Goal: Task Accomplishment & Management: Use online tool/utility

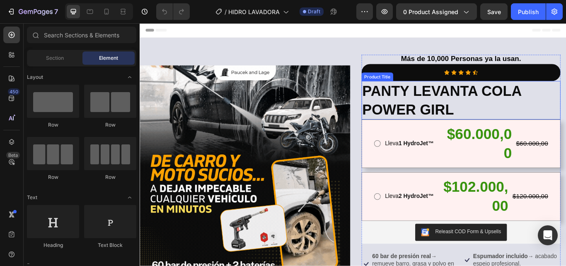
click at [484, 119] on h1 "PANTY LEVANTA COLA POWER GIRL" at bounding box center [514, 113] width 232 height 45
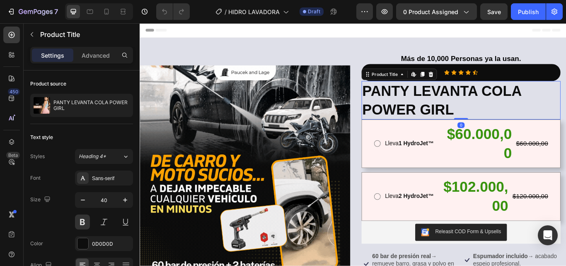
click at [485, 121] on h1 "PANTY LEVANTA COLA POWER GIRL" at bounding box center [514, 113] width 232 height 45
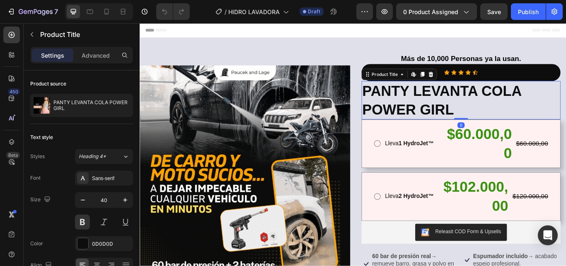
click at [485, 121] on h1 "PANTY LEVANTA COLA POWER GIRL" at bounding box center [514, 113] width 232 height 45
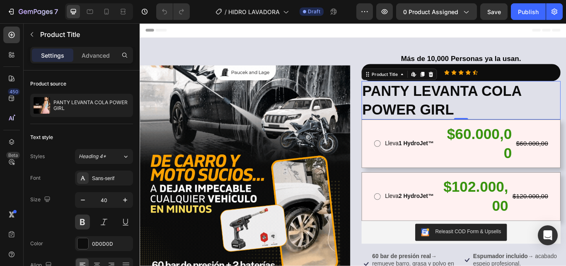
click at [498, 121] on h1 "PANTY LEVANTA COLA POWER GIRL" at bounding box center [514, 113] width 232 height 45
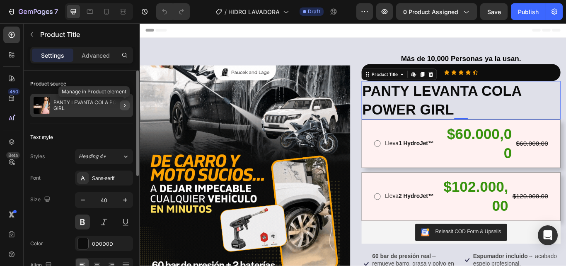
click at [124, 106] on icon "button" at bounding box center [124, 105] width 7 height 7
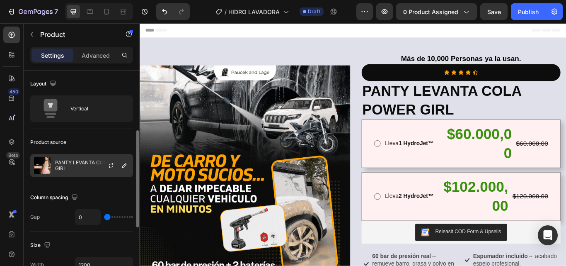
scroll to position [41, 0]
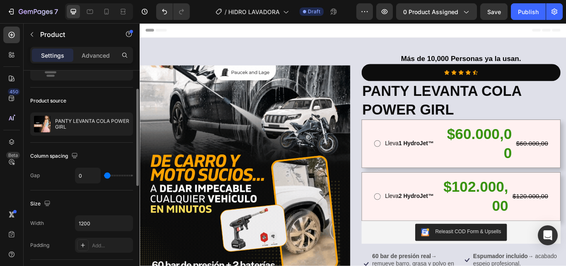
click at [48, 101] on div "Product source" at bounding box center [48, 100] width 36 height 7
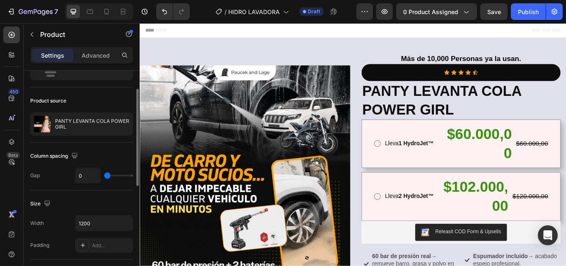
scroll to position [0, 0]
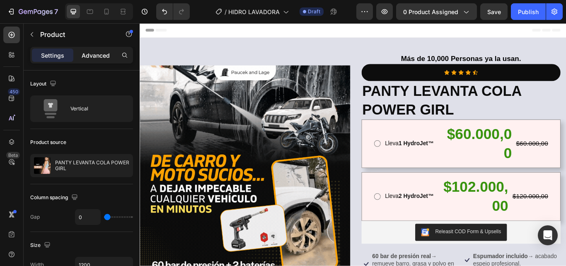
click at [106, 56] on p "Advanced" at bounding box center [96, 55] width 28 height 9
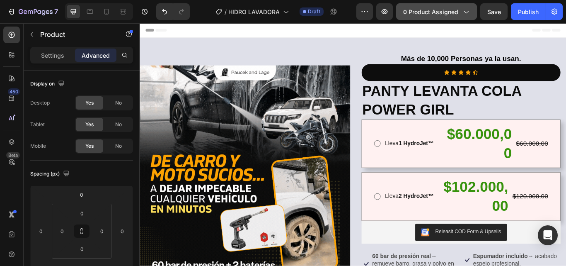
click at [463, 14] on icon "button" at bounding box center [466, 11] width 8 height 8
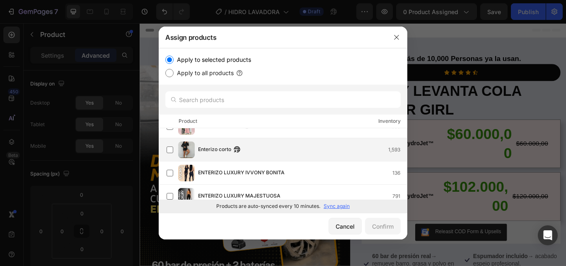
scroll to position [393, 0]
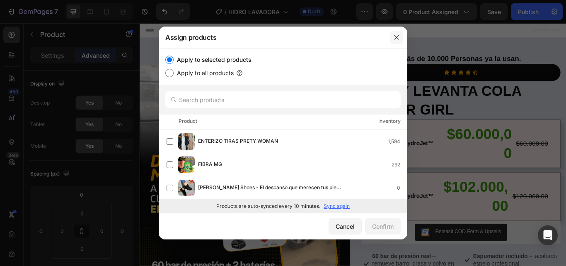
click at [394, 34] on icon "button" at bounding box center [396, 37] width 7 height 7
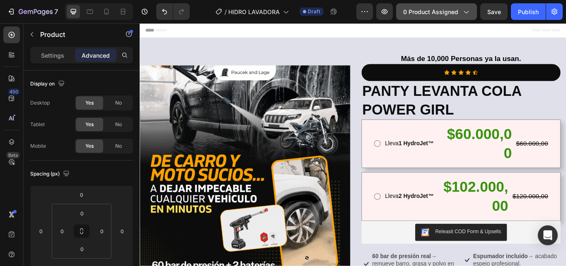
click at [444, 15] on span "0 product assigned" at bounding box center [430, 11] width 55 height 9
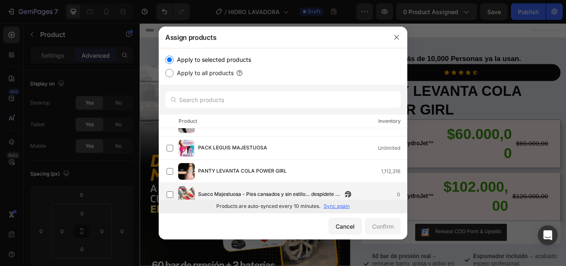
scroll to position [486, 0]
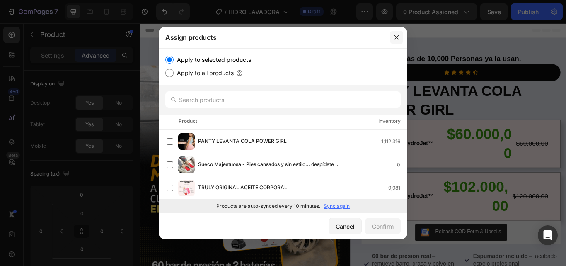
click at [398, 34] on icon "button" at bounding box center [396, 37] width 7 height 7
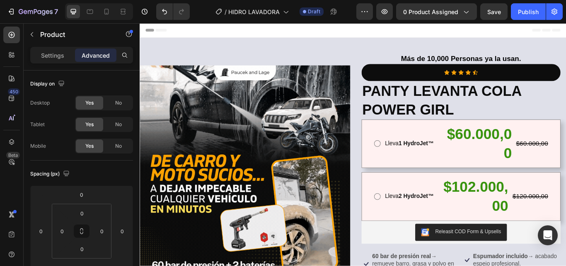
click at [397, 24] on div "Header" at bounding box center [388, 31] width 484 height 17
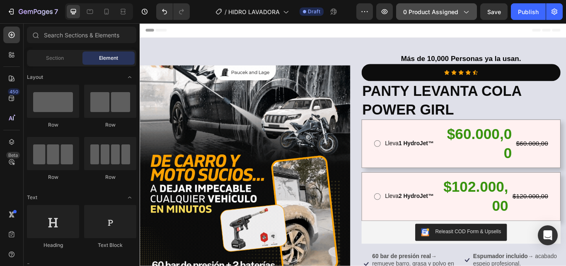
click at [417, 12] on span "0 product assigned" at bounding box center [430, 11] width 55 height 9
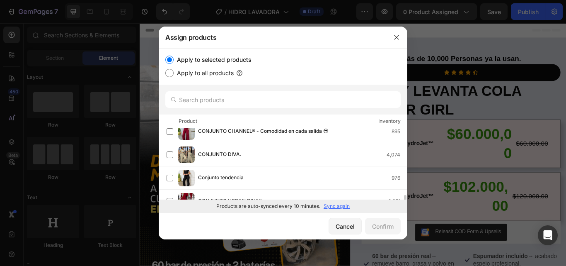
scroll to position [166, 0]
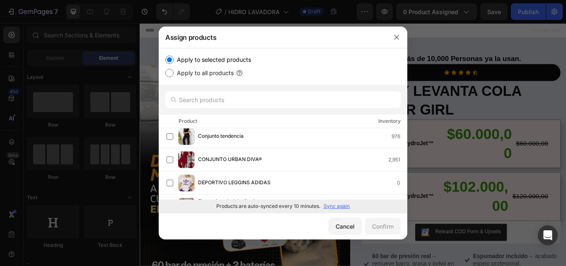
click at [331, 207] on p "Sync again" at bounding box center [337, 205] width 26 height 7
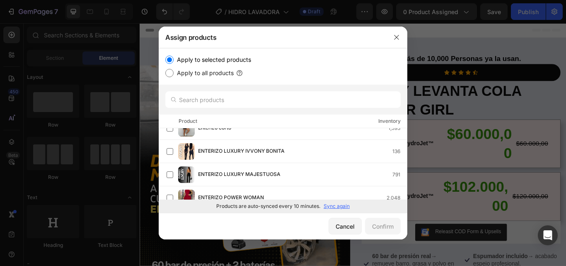
scroll to position [331, 0]
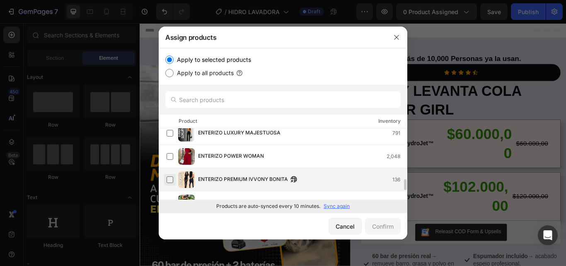
click at [173, 180] on label at bounding box center [170, 179] width 7 height 7
click at [381, 220] on button "Confirm" at bounding box center [383, 226] width 36 height 17
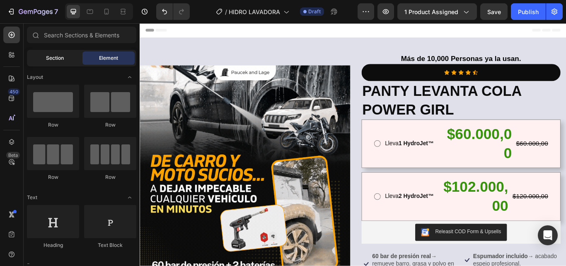
click at [51, 59] on span "Section" at bounding box center [55, 57] width 18 height 7
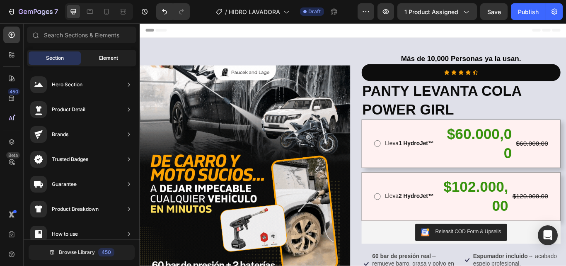
click at [104, 58] on span "Element" at bounding box center [108, 57] width 19 height 7
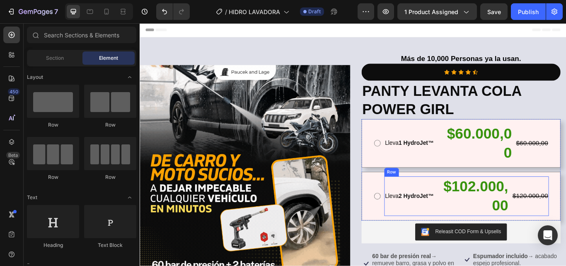
scroll to position [0, 0]
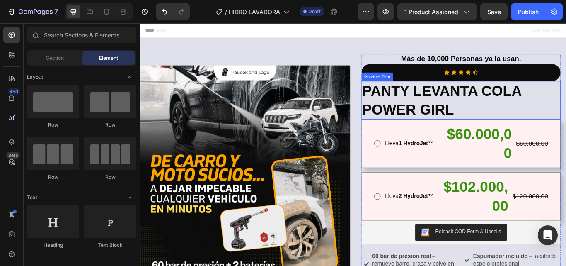
click at [479, 115] on h1 "PANTY LEVANTA COLA POWER GIRL" at bounding box center [514, 113] width 232 height 45
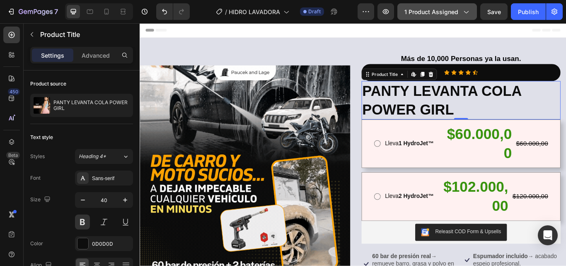
click at [430, 16] on button "1 product assigned" at bounding box center [437, 11] width 80 height 17
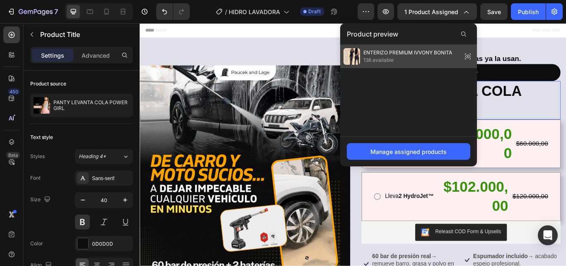
drag, startPoint x: 389, startPoint y: 58, endPoint x: 292, endPoint y: 43, distance: 99.0
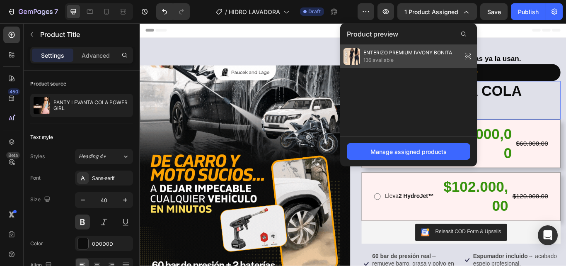
click at [389, 58] on span "136 available" at bounding box center [407, 59] width 89 height 7
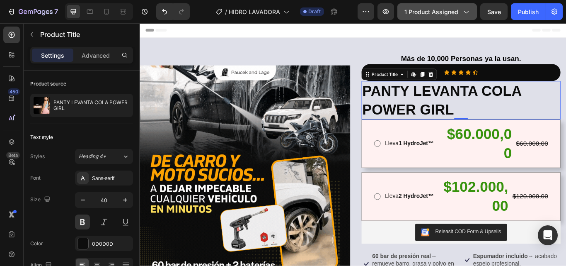
click at [462, 13] on icon "button" at bounding box center [466, 11] width 8 height 8
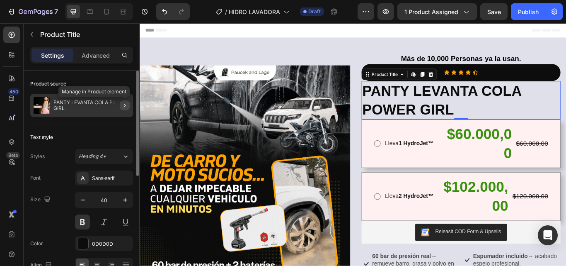
click at [126, 106] on icon "button" at bounding box center [124, 105] width 7 height 7
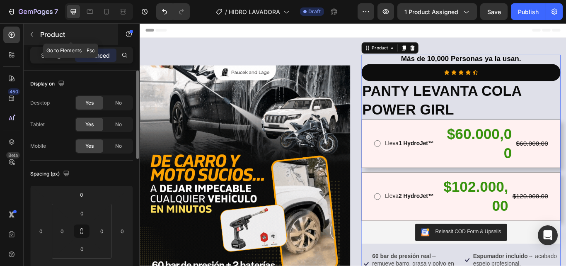
click at [35, 37] on button "button" at bounding box center [31, 34] width 13 height 13
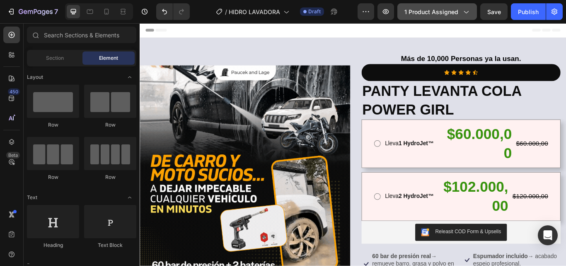
click at [460, 13] on div "1 product assigned" at bounding box center [436, 11] width 65 height 9
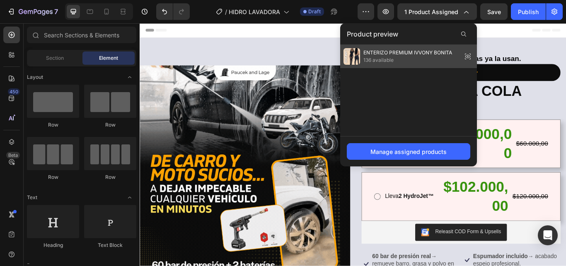
click at [406, 58] on span "136 available" at bounding box center [407, 59] width 89 height 7
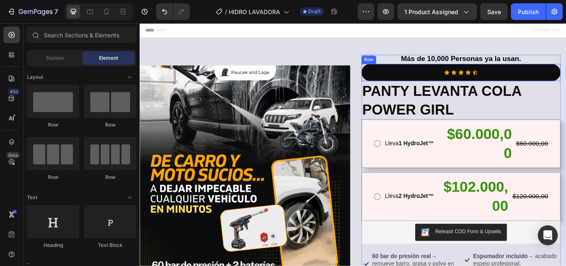
click at [406, 77] on div "Icon Icon Icon Icon Icon Icon List Row" at bounding box center [514, 81] width 232 height 20
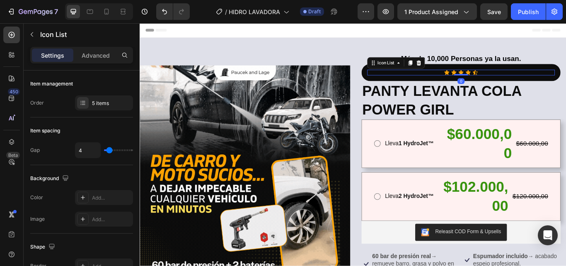
drag, startPoint x: 402, startPoint y: 65, endPoint x: 399, endPoint y: 60, distance: 5.6
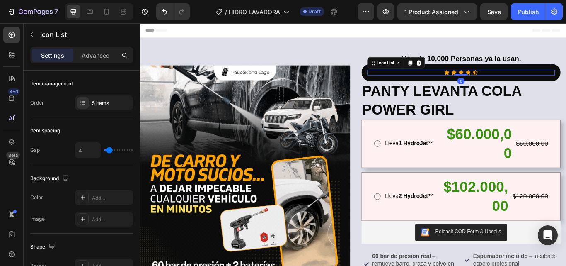
click at [402, 64] on div "Más de 10,000 Personas ya la usan. Text Block Icon Icon Icon Icon Icon Icon Lis…" at bounding box center [514, 222] width 232 height 324
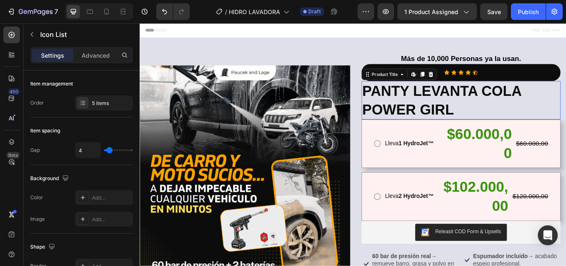
click at [486, 100] on h1 "PANTY LEVANTA COLA POWER GIRL" at bounding box center [514, 113] width 232 height 45
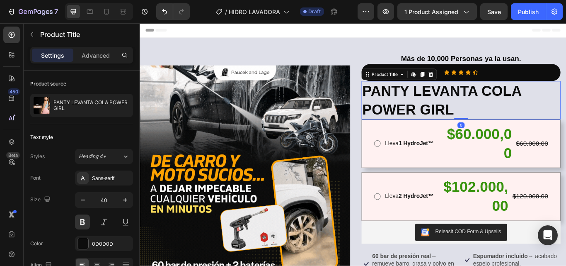
click at [486, 108] on h1 "PANTY LEVANTA COLA POWER GIRL" at bounding box center [514, 113] width 232 height 45
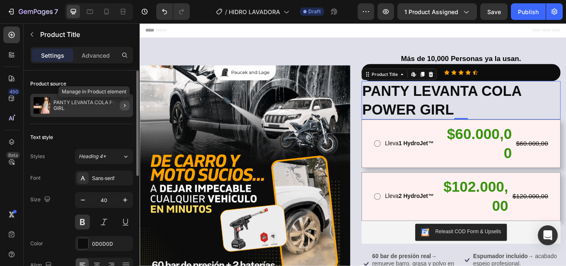
click at [124, 105] on icon "button" at bounding box center [124, 105] width 7 height 7
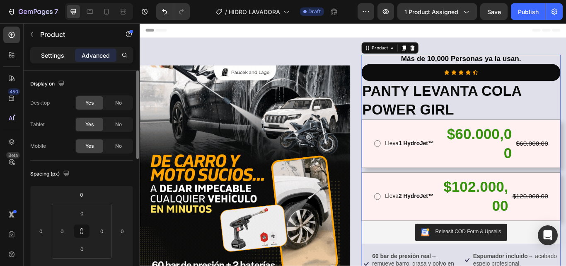
click at [61, 57] on p "Settings" at bounding box center [52, 55] width 23 height 9
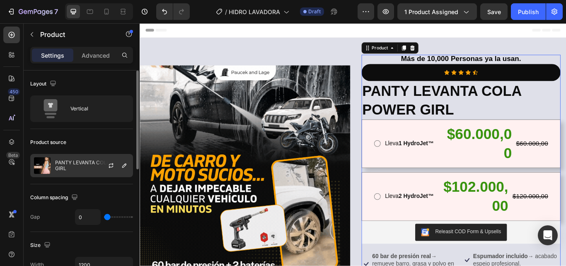
click at [75, 164] on p "PANTY LEVANTA COLA POWER GIRL" at bounding box center [92, 166] width 74 height 12
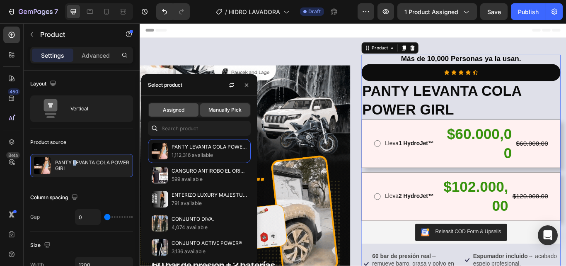
click at [177, 109] on span "Assigned" at bounding box center [174, 109] width 22 height 7
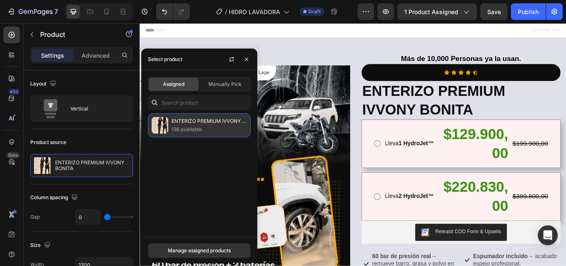
click at [189, 129] on p "136 available" at bounding box center [209, 129] width 75 height 8
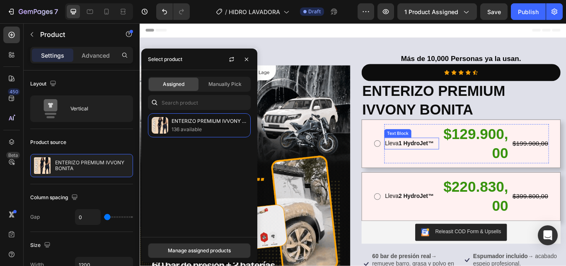
click at [451, 162] on strong "1 HydroJet™" at bounding box center [461, 163] width 41 height 7
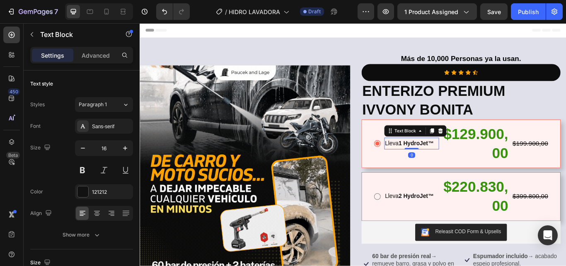
click at [454, 162] on strong "1 HydroJet™" at bounding box center [461, 163] width 41 height 7
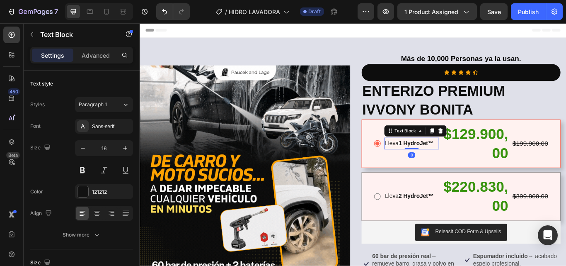
click at [454, 162] on strong "1 HydroJet™" at bounding box center [461, 163] width 41 height 7
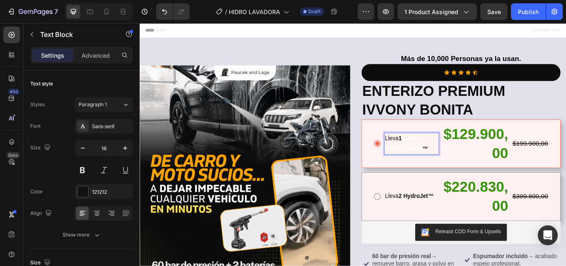
click at [460, 170] on strong "Luxury Ivvony Bonita" at bounding box center [448, 163] width 44 height 19
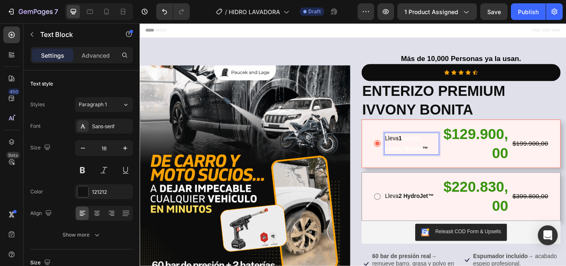
click at [458, 157] on strong "Luxury Ivvony Bonita" at bounding box center [448, 163] width 44 height 19
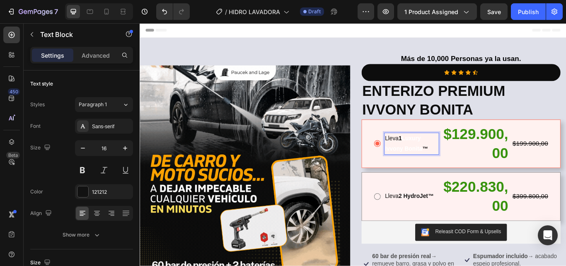
click at [457, 158] on strong "Luxury Ivvony Bonita" at bounding box center [448, 163] width 44 height 19
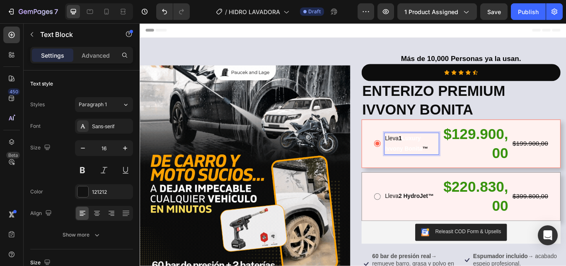
click at [457, 158] on strong "Luxury Ivvony Bonita" at bounding box center [448, 163] width 44 height 19
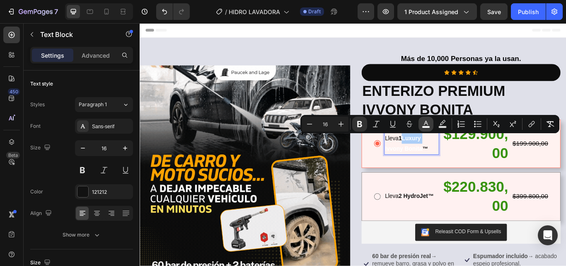
click at [426, 128] on rect "Editor contextual toolbar" at bounding box center [426, 127] width 8 height 2
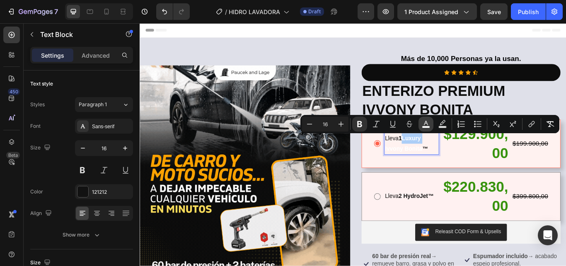
type input "FFFFFF"
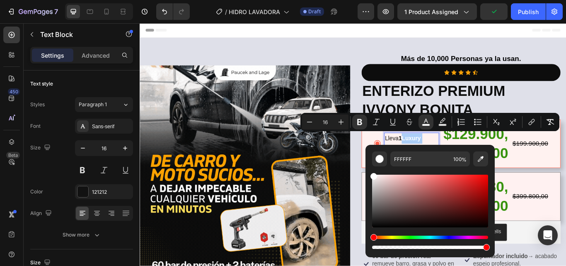
scroll to position [41, 0]
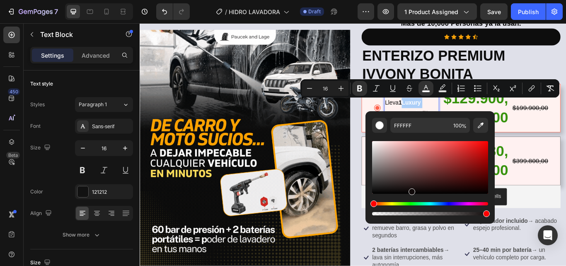
click at [411, 189] on div "Editor contextual toolbar" at bounding box center [430, 167] width 116 height 53
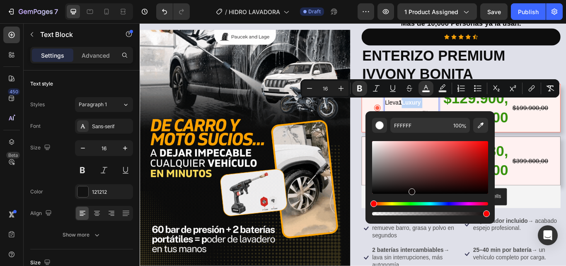
type input "110B0B"
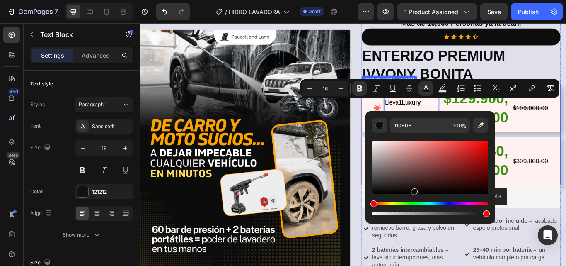
click at [566, 146] on div "Lleva 1 Luxury Ivvony Bonita ™ Text Block 0 $129.900,00 Product Price Product P…" at bounding box center [514, 122] width 232 height 57
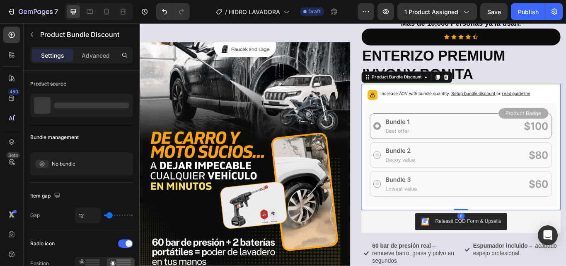
scroll to position [56, 0]
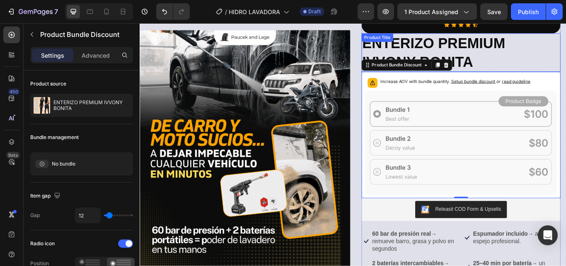
click at [566, 71] on h1 "ENTERIZO PREMIUM IVVONY BONITA" at bounding box center [514, 57] width 232 height 45
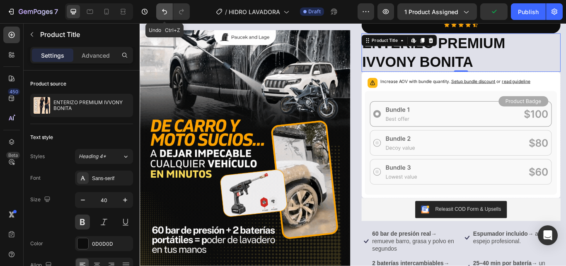
click at [166, 15] on icon "Undo/Redo" at bounding box center [164, 11] width 8 height 8
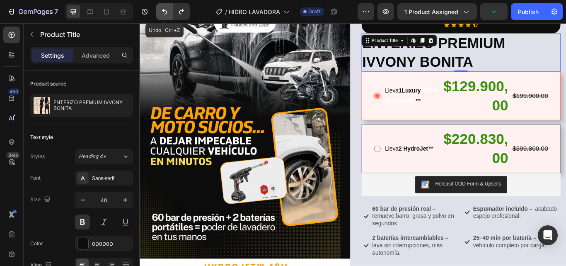
scroll to position [41, 0]
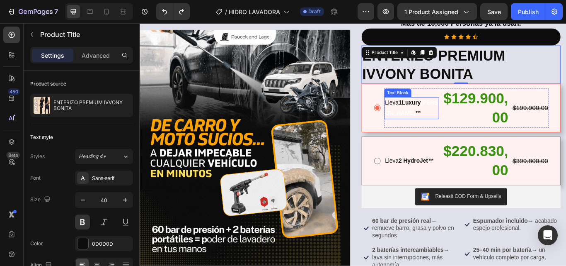
click at [440, 128] on strong "[PERSON_NAME]" at bounding box center [457, 121] width 62 height 19
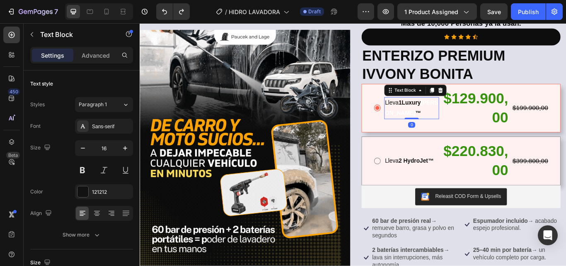
click at [440, 128] on strong "[PERSON_NAME]" at bounding box center [457, 121] width 62 height 19
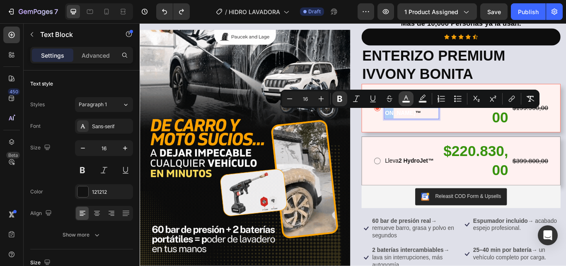
click at [408, 99] on icon "Editor contextual toolbar" at bounding box center [406, 98] width 8 height 8
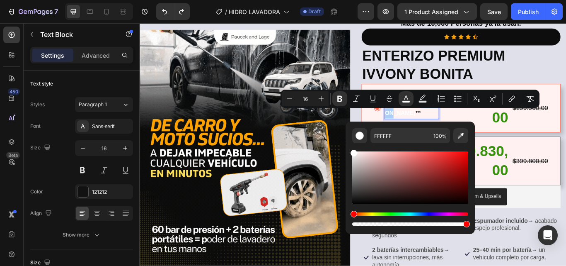
click at [371, 201] on div "Editor contextual toolbar" at bounding box center [410, 177] width 116 height 53
type input "0A0808"
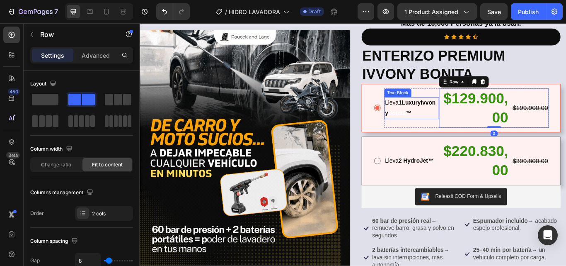
click at [450, 127] on strong "Bonita" at bounding box center [439, 127] width 21 height 7
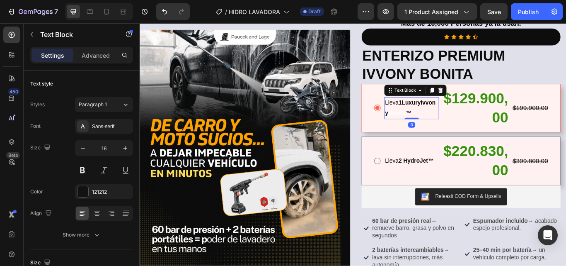
click at [449, 127] on strong "Bonita" at bounding box center [439, 127] width 21 height 7
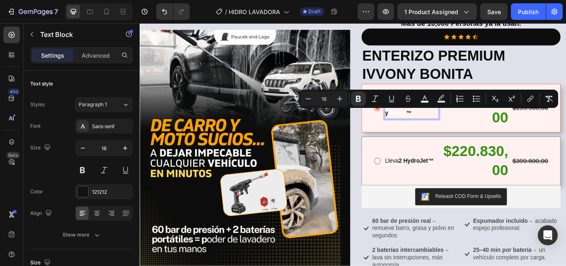
click at [434, 128] on strong "Ivvony" at bounding box center [455, 121] width 59 height 19
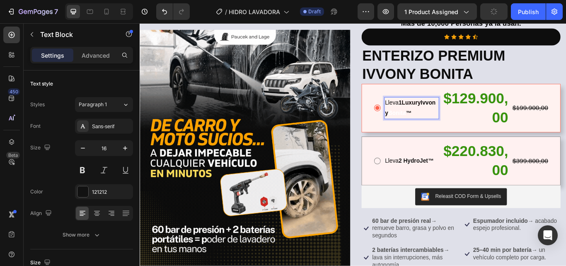
click at [426, 127] on strong "Ivvony" at bounding box center [455, 121] width 59 height 19
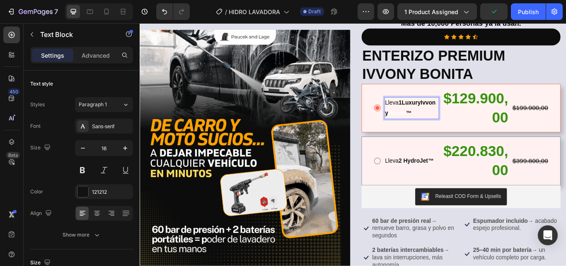
click at [426, 127] on strong "Ivvony" at bounding box center [455, 121] width 59 height 19
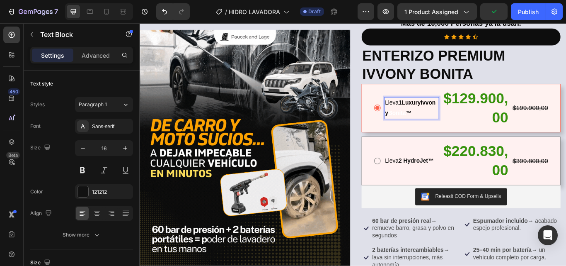
scroll to position [36, 0]
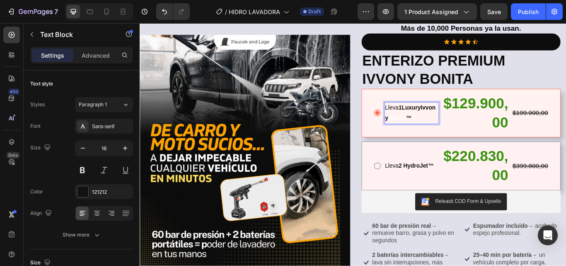
click at [445, 125] on strong "Luxury" at bounding box center [456, 121] width 22 height 7
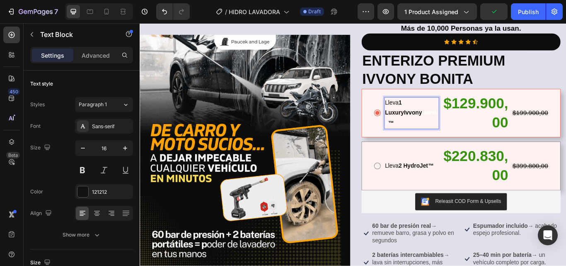
click at [443, 128] on strong "Luxury" at bounding box center [437, 127] width 22 height 7
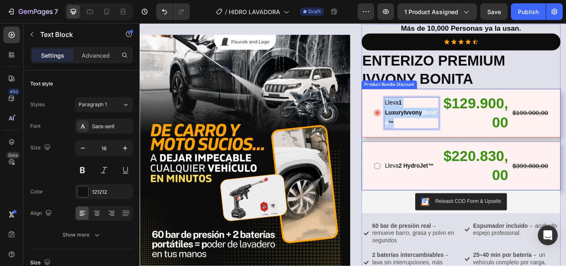
drag, startPoint x: 469, startPoint y: 137, endPoint x: 419, endPoint y: 114, distance: 55.4
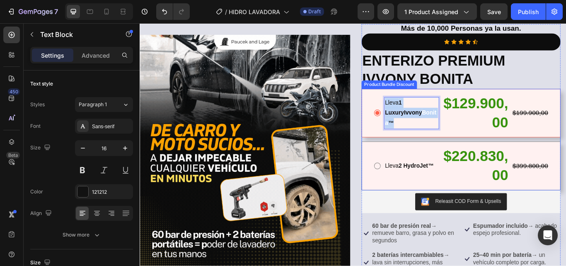
click at [419, 114] on div "Lleva 1 Luxury Ivvony Bonita ™ Text Block 0 $129.900,00 Product Price Product P…" at bounding box center [514, 128] width 205 height 46
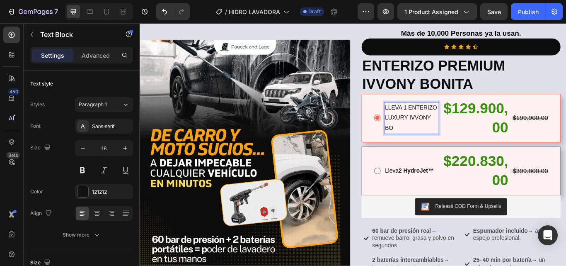
scroll to position [24, 0]
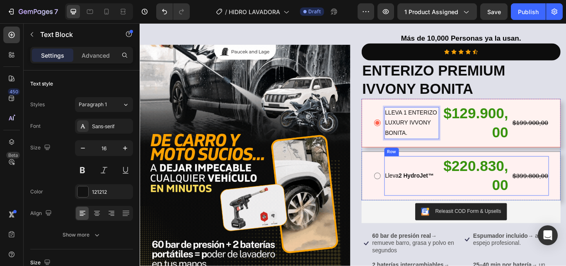
click at [469, 184] on div "Lleva 2 HydroJet™ Text Block" at bounding box center [457, 201] width 64 height 46
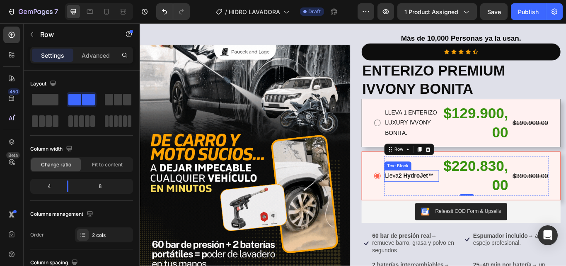
click at [478, 203] on strong "2 HydroJet™" at bounding box center [461, 200] width 41 height 7
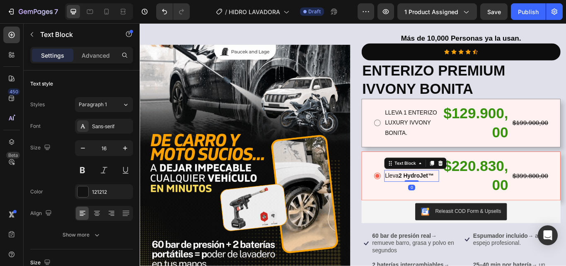
click at [478, 203] on strong "2 HydroJet™" at bounding box center [461, 200] width 41 height 7
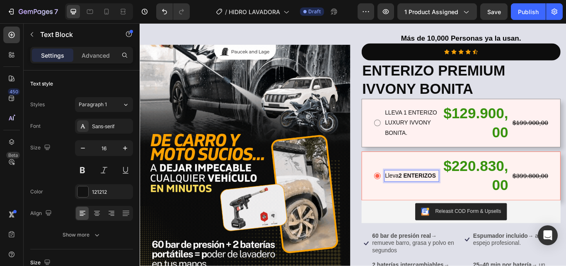
scroll to position [18, 0]
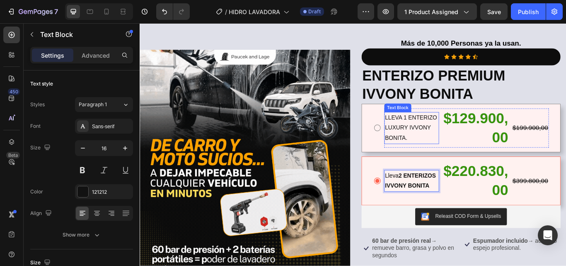
click at [449, 131] on p "LLEVA 1 ENTERIZO LUXURY IVVONY BONITA." at bounding box center [457, 146] width 62 height 36
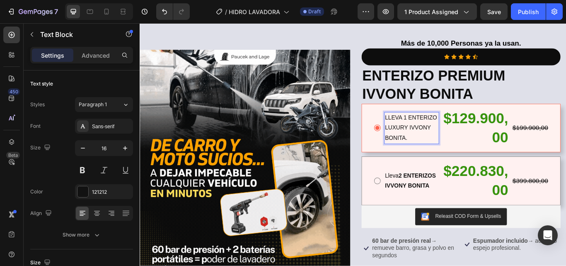
click at [449, 131] on p "LLEVA 1 ENTERIZO LUXURY IVVONY BONITA." at bounding box center [457, 146] width 62 height 36
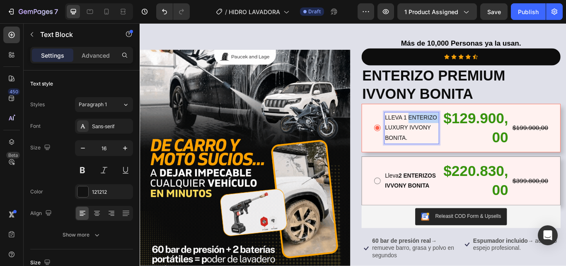
click at [449, 131] on p "LLEVA 1 ENTERIZO LUXURY IVVONY BONITA." at bounding box center [457, 146] width 62 height 36
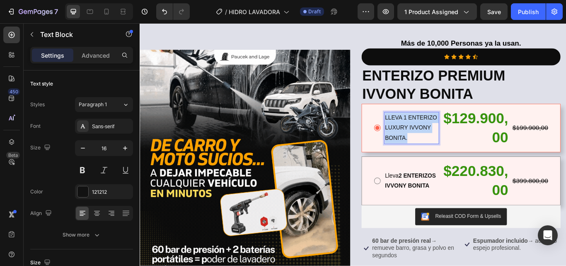
click at [449, 131] on p "LLEVA 1 ENTERIZO LUXURY IVVONY BONITA." at bounding box center [457, 146] width 62 height 36
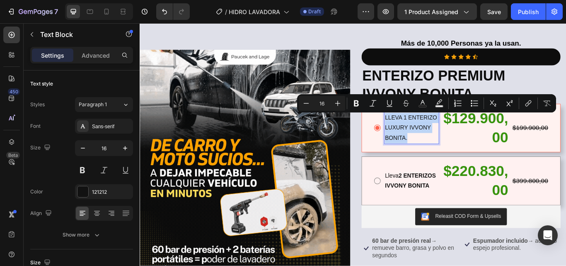
click at [449, 131] on p "LLEVA 1 ENTERIZO LUXURY IVVONY BONITA." at bounding box center [457, 146] width 62 height 36
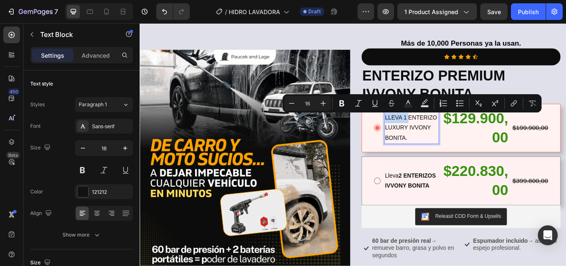
drag, startPoint x: 449, startPoint y: 131, endPoint x: 424, endPoint y: 139, distance: 26.1
click at [426, 139] on p "LLEVA 1 ENTERIZO LUXURY IVVONY BONITA." at bounding box center [457, 146] width 62 height 36
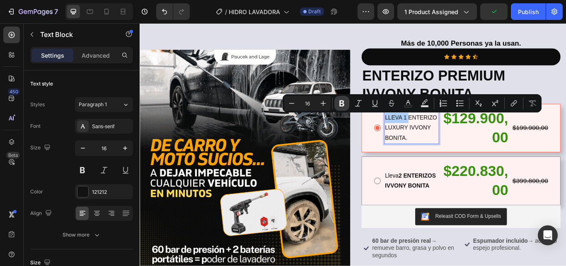
click at [343, 103] on icon "Editor contextual toolbar" at bounding box center [341, 103] width 5 height 6
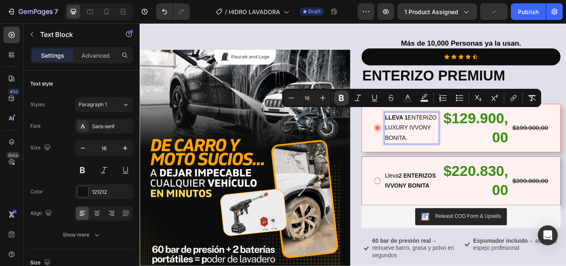
scroll to position [20, 0]
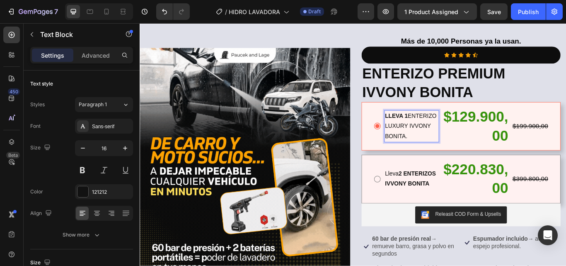
click at [470, 135] on p "LLEVA 1 ENTERIZO LUXURY IVVONY BONITA." at bounding box center [457, 144] width 62 height 36
drag, startPoint x: 449, startPoint y: 149, endPoint x: 422, endPoint y: 156, distance: 28.2
click at [425, 156] on div "LLEVA 1 ENTERIZO LUXURY IVVONY BONITA." at bounding box center [457, 143] width 64 height 37
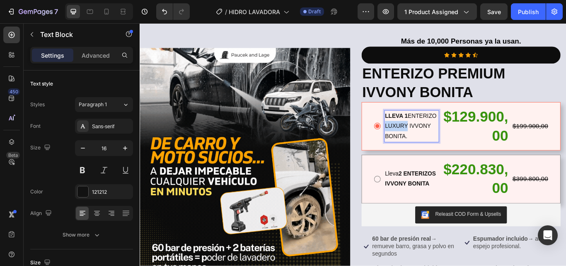
scroll to position [24, 0]
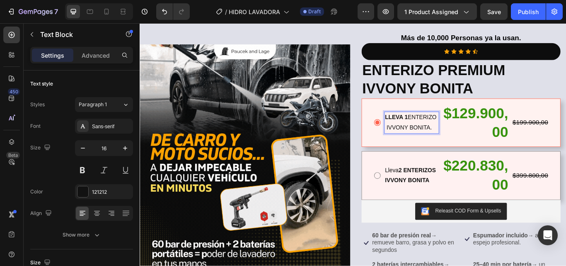
click at [443, 129] on strong "LLEVA 1" at bounding box center [439, 132] width 27 height 7
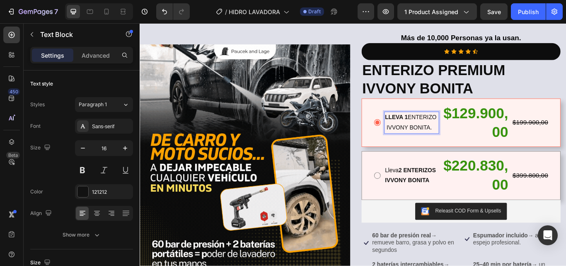
click at [443, 129] on strong "LLEVA 1" at bounding box center [439, 132] width 27 height 7
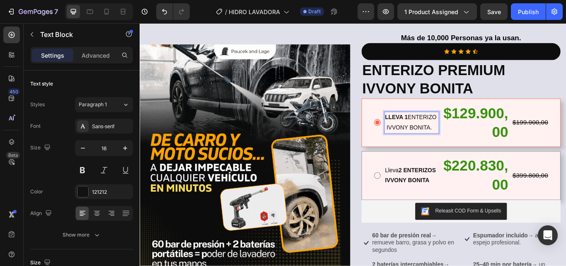
drag, startPoint x: 444, startPoint y: 127, endPoint x: 433, endPoint y: 129, distance: 11.9
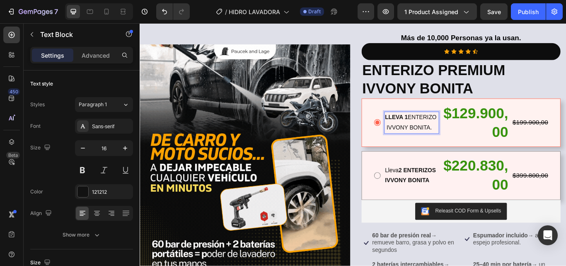
click at [433, 129] on strong "LLEVA 1" at bounding box center [439, 132] width 27 height 7
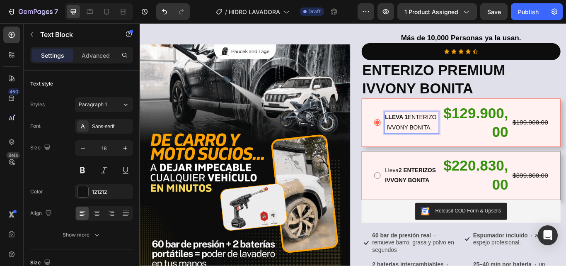
click at [444, 129] on strong "LLEVA 1" at bounding box center [439, 132] width 27 height 7
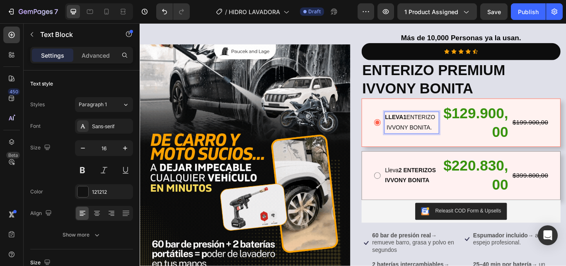
scroll to position [30, 0]
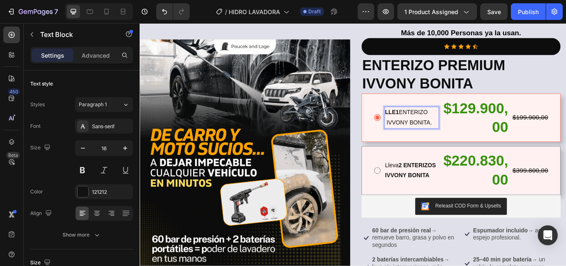
click at [434, 128] on strong "LLE1" at bounding box center [434, 126] width 16 height 7
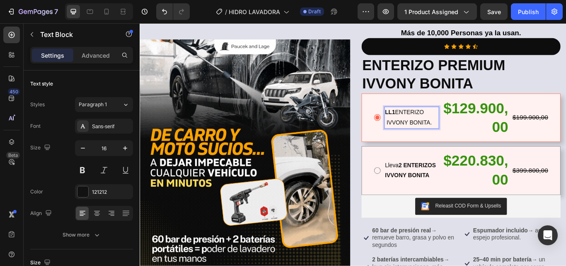
click at [427, 126] on strong "LL1" at bounding box center [432, 126] width 12 height 7
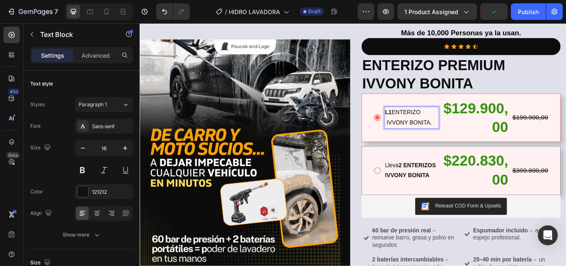
click at [428, 126] on strong "L1" at bounding box center [430, 126] width 8 height 7
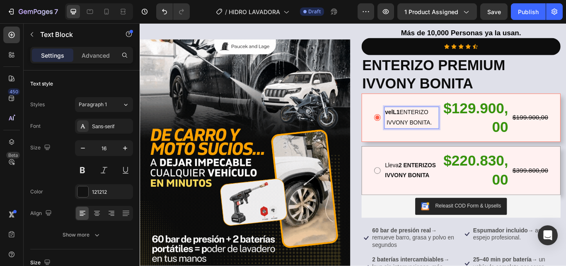
click at [436, 127] on strong "velL1" at bounding box center [434, 126] width 17 height 7
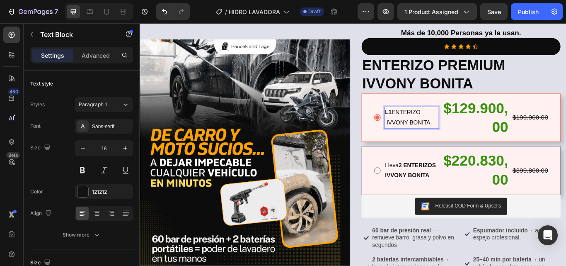
click at [426, 128] on strong "L1" at bounding box center [430, 126] width 8 height 7
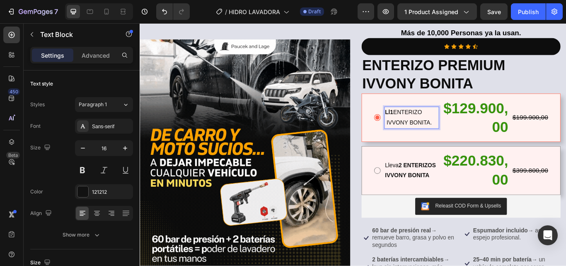
click at [429, 128] on strong "Ll1" at bounding box center [431, 126] width 10 height 7
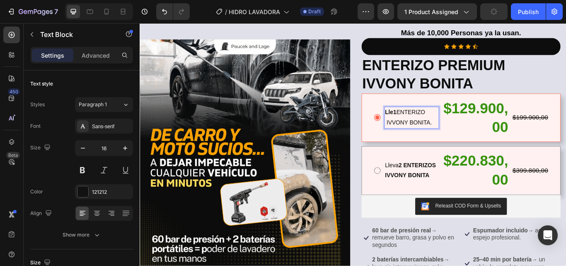
click at [432, 127] on strong "Lle1" at bounding box center [432, 126] width 13 height 7
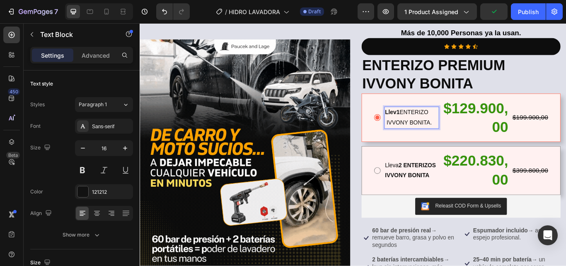
click at [436, 127] on strong "Llev1" at bounding box center [434, 126] width 17 height 7
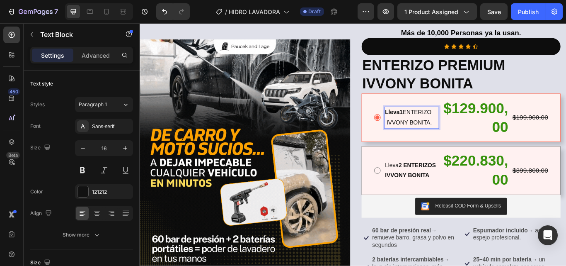
click at [441, 128] on strong "Lleva1" at bounding box center [436, 126] width 21 height 7
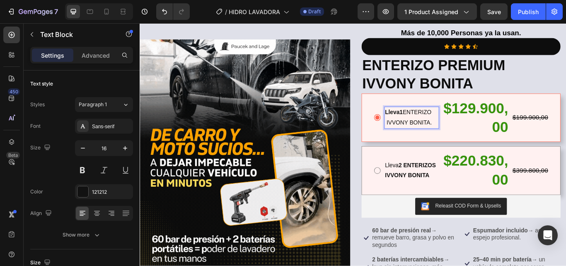
click at [440, 128] on strong "Lleva1" at bounding box center [436, 126] width 21 height 7
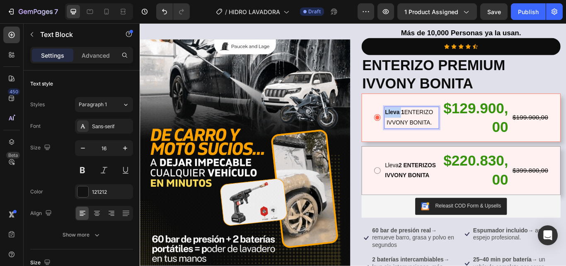
drag, startPoint x: 440, startPoint y: 127, endPoint x: 424, endPoint y: 127, distance: 15.8
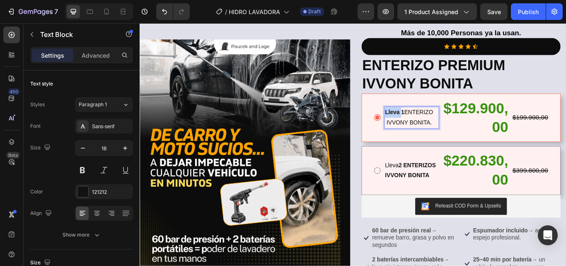
click at [426, 127] on strong "Lleva 1" at bounding box center [437, 126] width 22 height 7
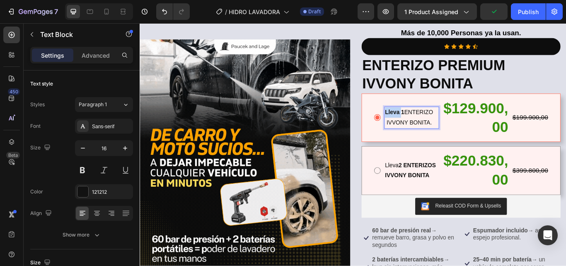
drag, startPoint x: 433, startPoint y: 126, endPoint x: 428, endPoint y: 127, distance: 4.2
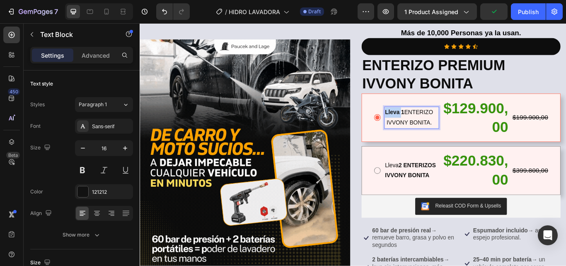
click at [428, 127] on strong "Lleva 1" at bounding box center [437, 126] width 22 height 7
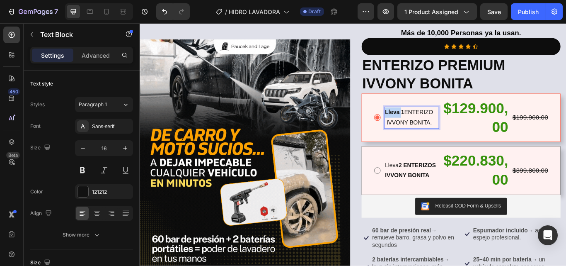
click at [441, 128] on strong "Lleva 1" at bounding box center [437, 126] width 22 height 7
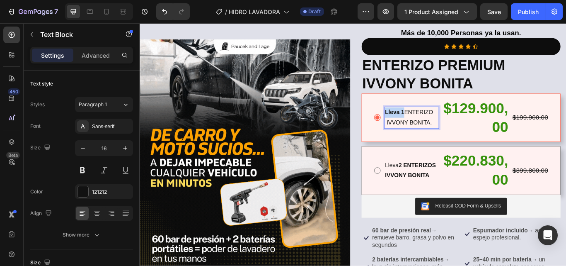
drag, startPoint x: 441, startPoint y: 128, endPoint x: 423, endPoint y: 124, distance: 18.3
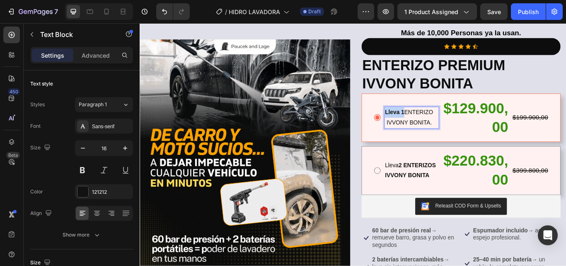
click at [426, 124] on strong "Lleva 1" at bounding box center [437, 126] width 22 height 7
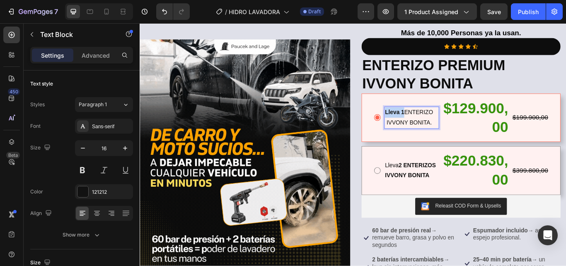
click at [427, 127] on strong "Lleva 1" at bounding box center [437, 126] width 22 height 7
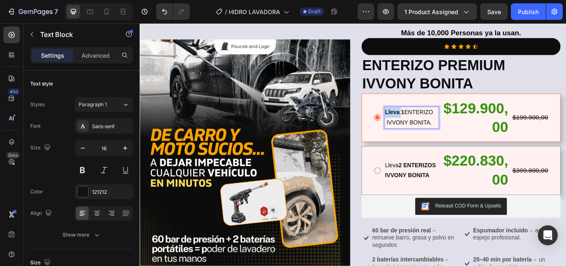
click at [427, 127] on strong "Lleva 1" at bounding box center [437, 126] width 22 height 7
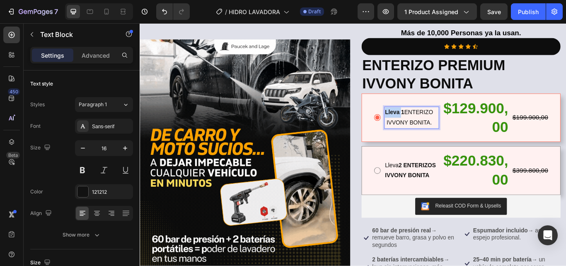
click at [440, 129] on strong "Lleva 1" at bounding box center [437, 126] width 22 height 7
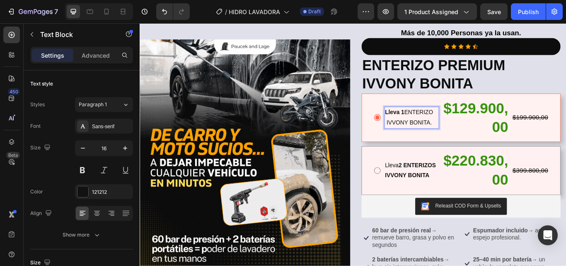
click at [440, 129] on strong "Lleva 1" at bounding box center [437, 126] width 22 height 7
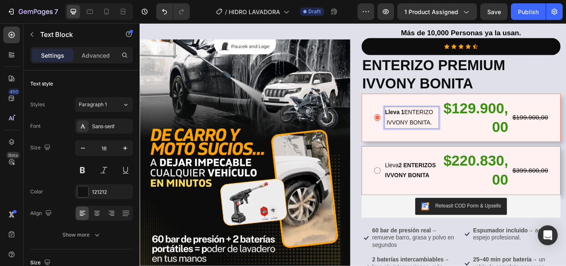
click at [440, 129] on strong "Lleva 1" at bounding box center [437, 126] width 22 height 7
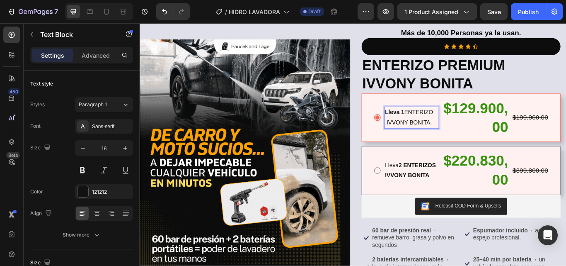
drag, startPoint x: 440, startPoint y: 129, endPoint x: 437, endPoint y: 131, distance: 4.3
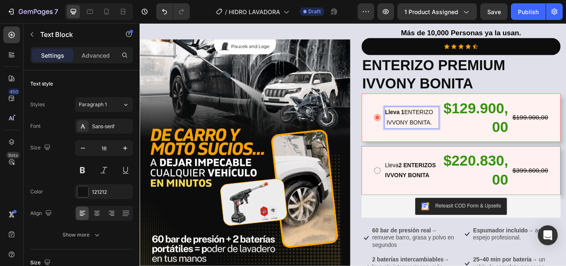
click at [440, 129] on strong "Lleva 1" at bounding box center [437, 126] width 22 height 7
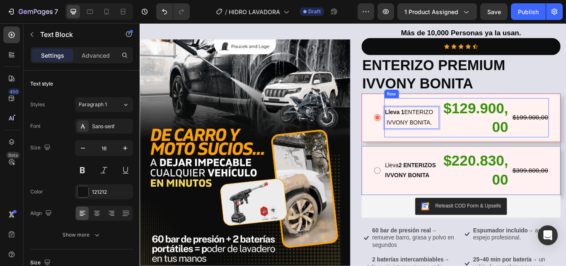
click at [443, 157] on div "Lleva 1 ENTERIZO IVVONY BONITA. Text Block 0 $129.900,00 Product Price Product …" at bounding box center [514, 133] width 232 height 57
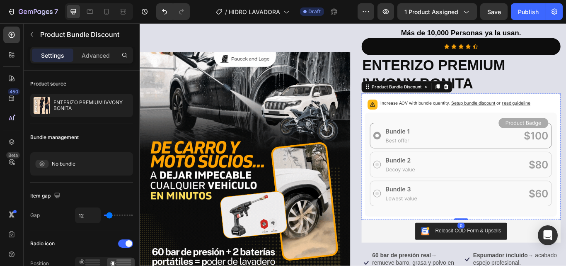
scroll to position [44, 0]
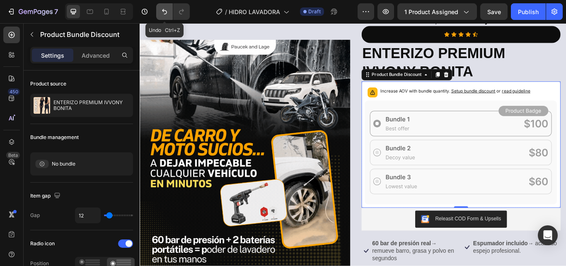
click at [165, 13] on icon "Undo/Redo" at bounding box center [164, 11] width 8 height 8
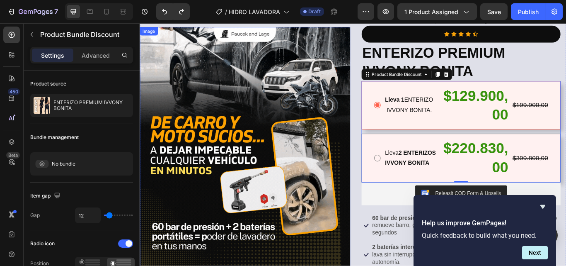
scroll to position [30, 0]
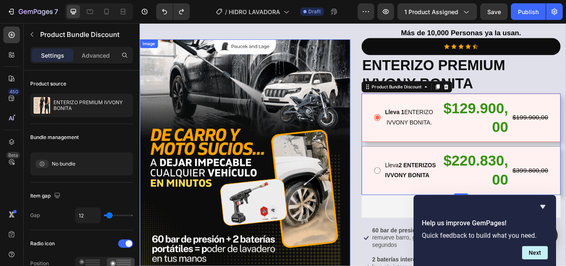
click at [202, 120] on img at bounding box center [262, 192] width 245 height 300
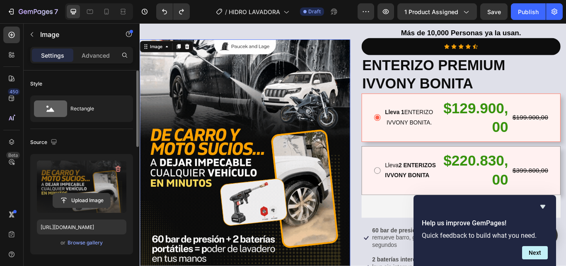
click at [75, 201] on input "file" at bounding box center [81, 200] width 57 height 14
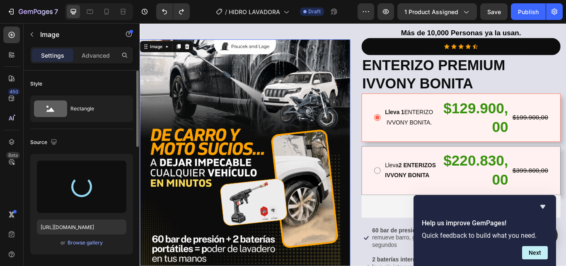
type input "[URL][DOMAIN_NAME]"
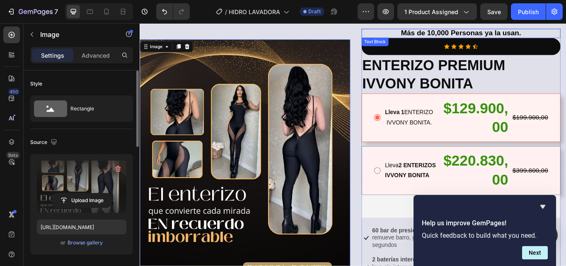
click at [479, 33] on strong "Más de 10,000 Personas ya la usan." at bounding box center [514, 34] width 140 height 9
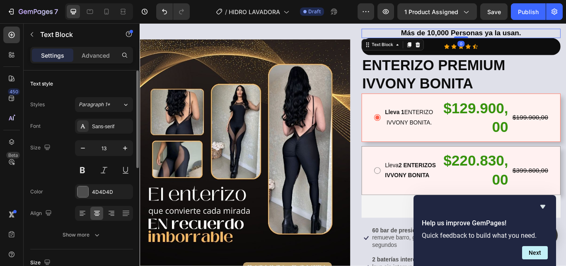
click at [479, 34] on strong "Más de 10,000 Personas ya la usan." at bounding box center [514, 34] width 140 height 9
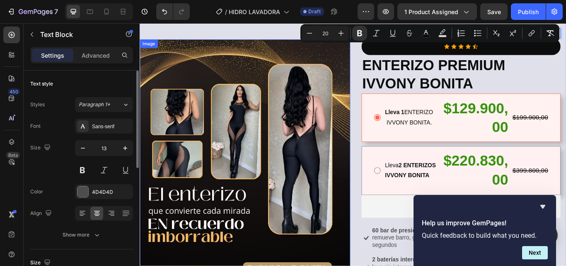
click at [346, 85] on img at bounding box center [262, 192] width 245 height 300
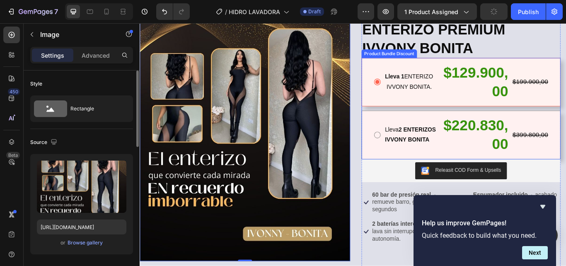
scroll to position [113, 0]
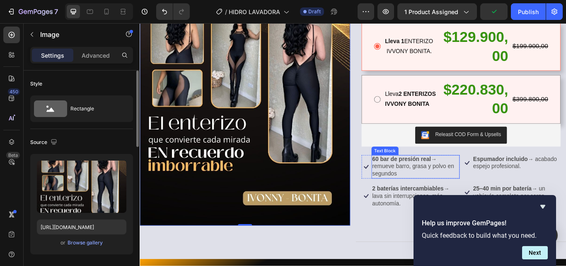
click at [438, 182] on strong "60 bar de presión real" at bounding box center [445, 181] width 68 height 7
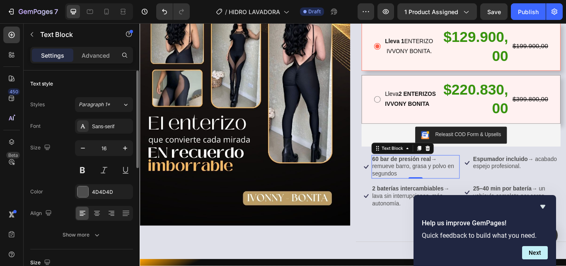
click at [440, 200] on p "60 bar de presión real → remueve barro, grasa y polvo en segundos" at bounding box center [461, 191] width 101 height 26
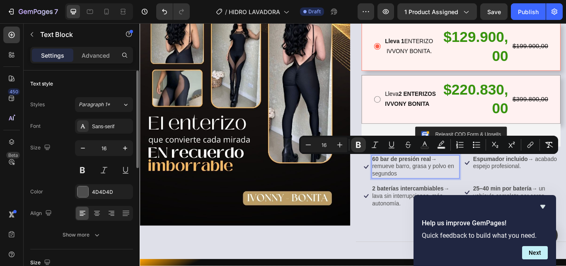
drag, startPoint x: 441, startPoint y: 198, endPoint x: 409, endPoint y: 183, distance: 36.1
click at [411, 183] on p "60 bar de presión real → remueve barro, grasa y polvo en segundos" at bounding box center [461, 191] width 101 height 26
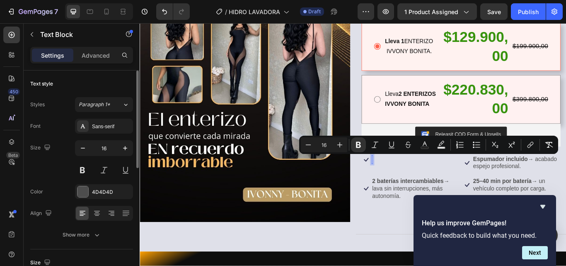
scroll to position [109, 0]
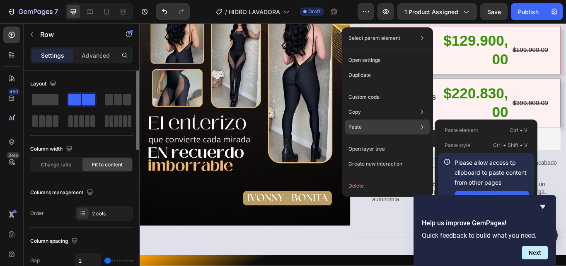
click at [360, 125] on p "Paste" at bounding box center [354, 126] width 13 height 7
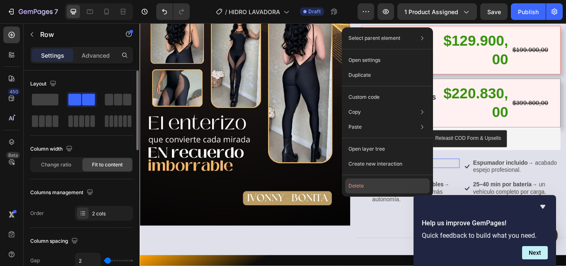
click at [364, 187] on button "Delete" at bounding box center [387, 185] width 85 height 15
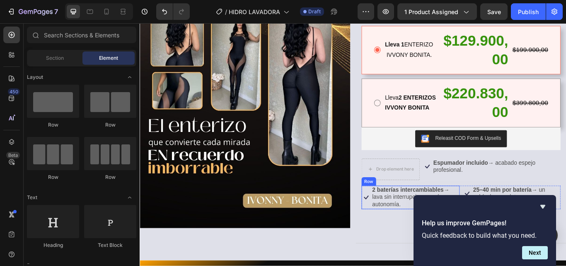
scroll to position [112, 0]
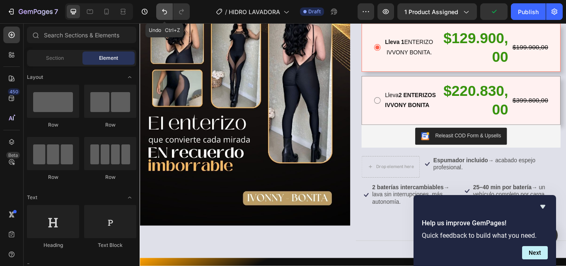
click at [163, 13] on icon "Undo/Redo" at bounding box center [164, 11] width 8 height 8
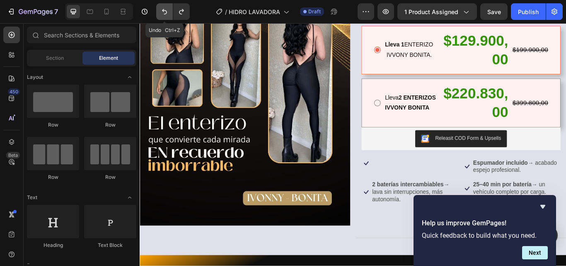
click at [163, 13] on icon "Undo/Redo" at bounding box center [164, 11] width 8 height 8
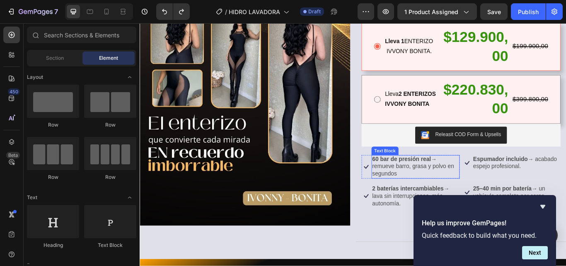
click at [450, 202] on p "60 bar de presión real → remueve barro, grasa y polvo en segundos" at bounding box center [461, 191] width 101 height 26
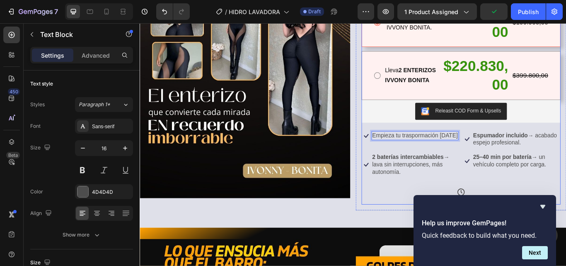
scroll to position [155, 0]
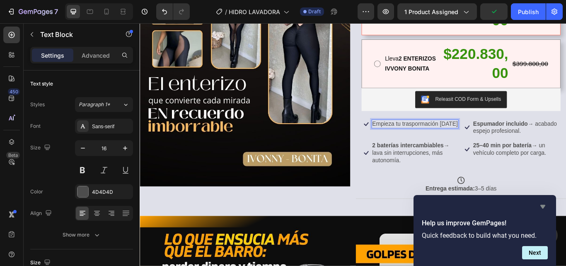
click at [543, 206] on icon "Hide survey" at bounding box center [542, 207] width 5 height 4
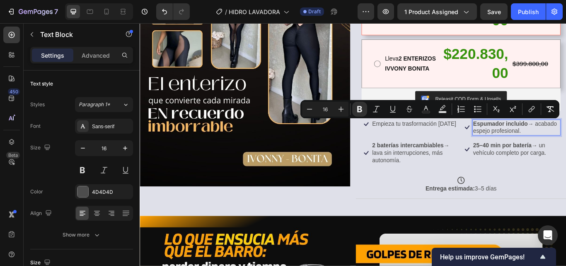
drag, startPoint x: 588, startPoint y: 148, endPoint x: 551, endPoint y: 144, distance: 36.7
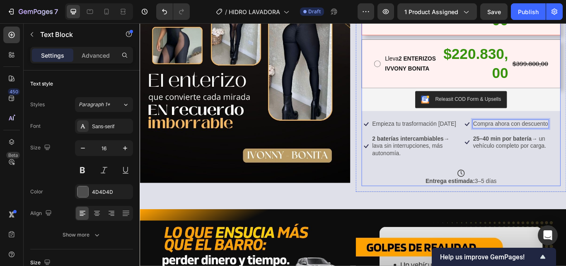
click at [550, 152] on div "Icon Icon Icon Icon Icon Icon List Row ENTERIZO PREMIUM IVVONY BONITA Product T…" at bounding box center [514, 64] width 232 height 297
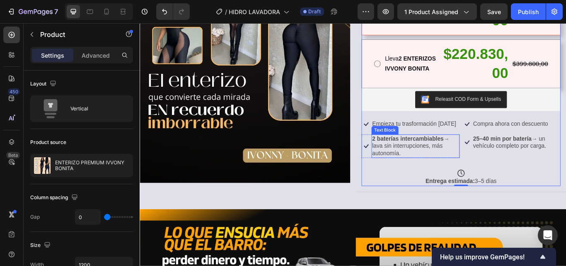
click at [448, 176] on p "2 baterías intercambiables → lava sin interrupciones, más autonomía." at bounding box center [461, 167] width 101 height 26
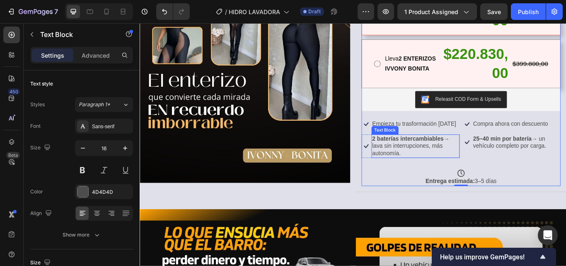
click at [448, 176] on p "2 baterías intercambiables → lava sin interrupciones, más autonomía." at bounding box center [461, 167] width 101 height 26
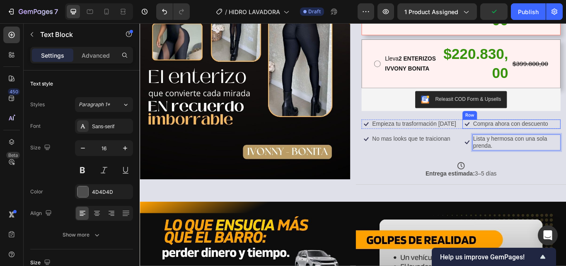
click at [566, 144] on p "Compra ahora con descuento" at bounding box center [571, 140] width 87 height 9
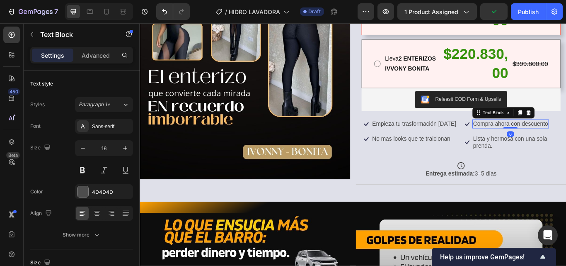
click at [566, 143] on p "Compra ahora con descuento" at bounding box center [571, 140] width 87 height 9
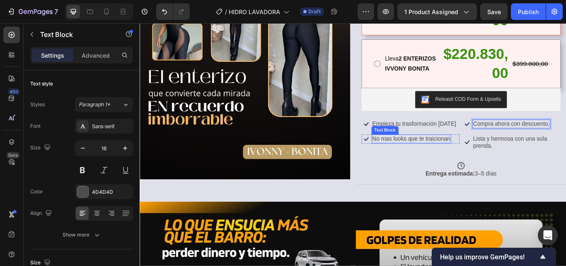
click at [496, 159] on p "No mas looks que te traicionan" at bounding box center [456, 158] width 91 height 9
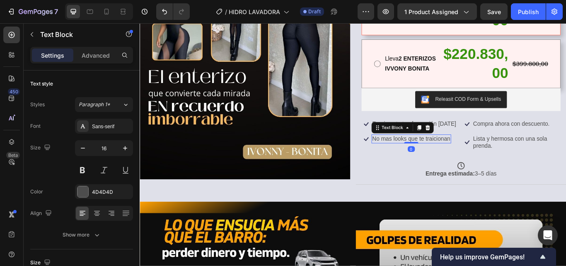
click at [498, 159] on p "No mas looks que te traicionan" at bounding box center [456, 158] width 91 height 9
click at [496, 140] on div "Icon Empieza tu trasformación [DATE] Text Block Row" at bounding box center [455, 140] width 114 height 11
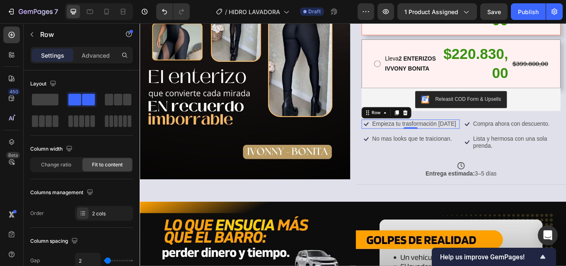
click at [496, 140] on div "Icon Empieza tu trasformación [DATE] Text Block Row 0" at bounding box center [455, 140] width 114 height 11
click at [496, 141] on div "Empieza tu trasformación [DATE]" at bounding box center [459, 140] width 99 height 10
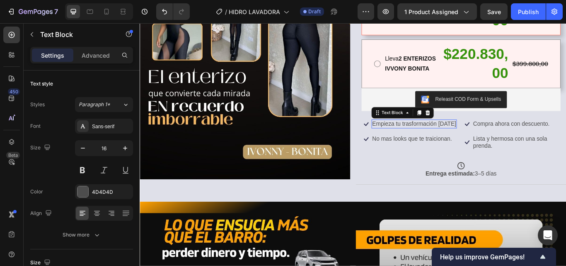
click at [496, 141] on div "Empieza tu trasformación [DATE]" at bounding box center [459, 140] width 99 height 10
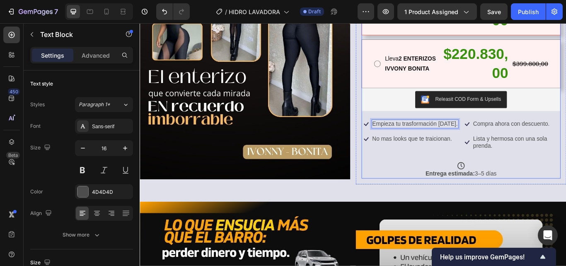
click at [449, 185] on div "Icon Icon Icon Icon Icon Icon List Row ENTERIZO PREMIUM IVVONY BONITA Product T…" at bounding box center [514, 60] width 232 height 288
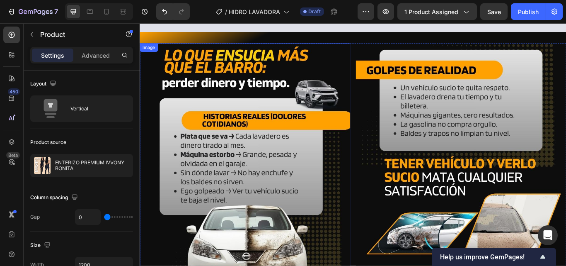
scroll to position [362, 0]
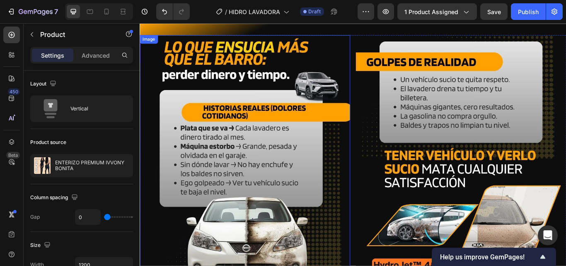
click at [324, 150] on img at bounding box center [262, 187] width 245 height 300
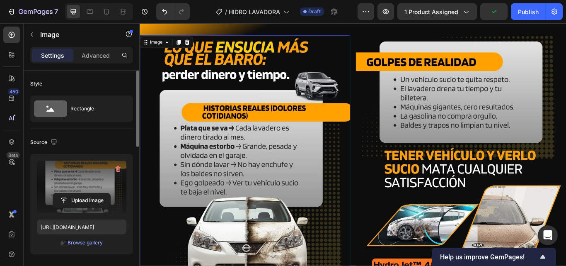
click at [92, 182] on label at bounding box center [82, 186] width 90 height 52
click at [92, 193] on input "file" at bounding box center [81, 200] width 57 height 14
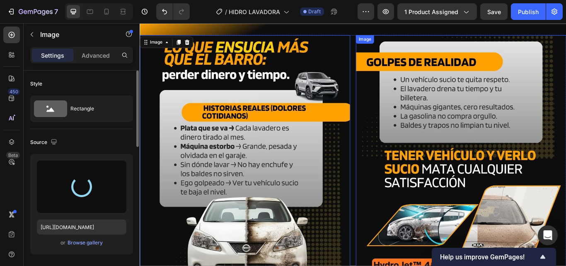
type input "[URL][DOMAIN_NAME]"
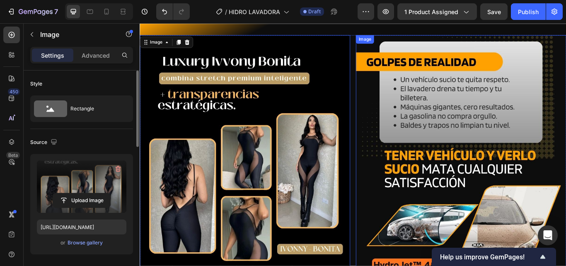
click at [488, 205] on img at bounding box center [514, 187] width 245 height 300
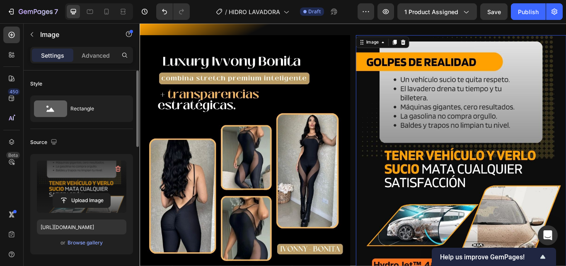
click at [95, 190] on label at bounding box center [82, 186] width 90 height 52
click at [95, 193] on input "file" at bounding box center [81, 200] width 57 height 14
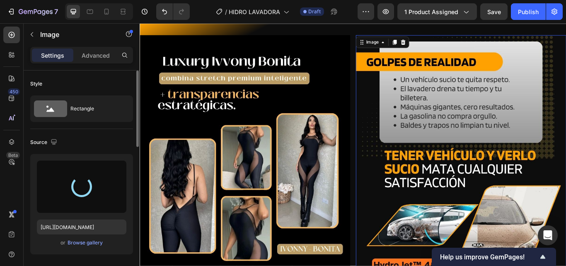
type input "[URL][DOMAIN_NAME]"
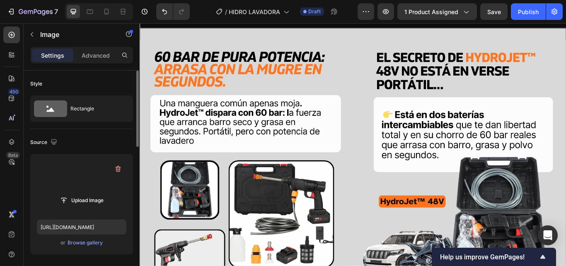
scroll to position [693, 0]
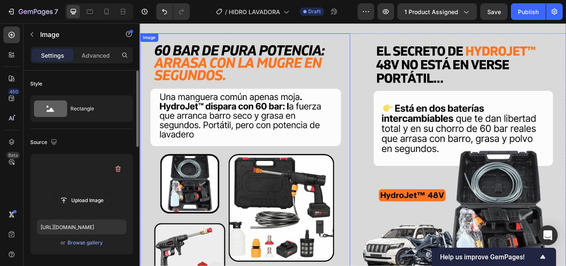
click at [261, 171] on img at bounding box center [262, 184] width 245 height 299
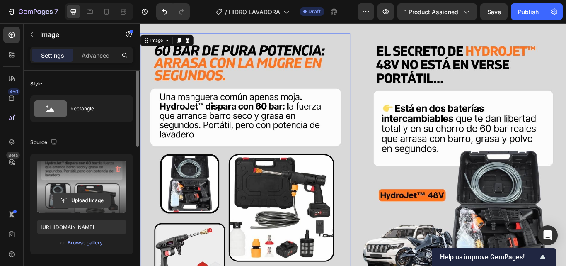
click at [82, 198] on input "file" at bounding box center [81, 200] width 57 height 14
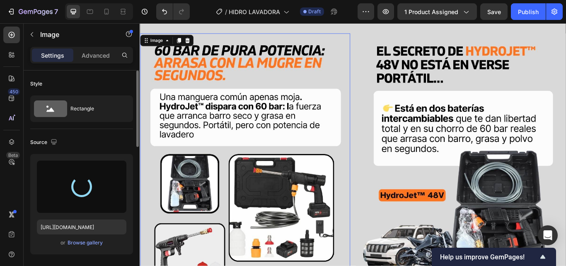
type input "[URL][DOMAIN_NAME]"
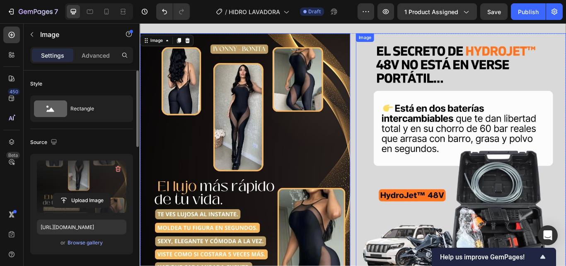
click at [455, 215] on img at bounding box center [514, 184] width 245 height 299
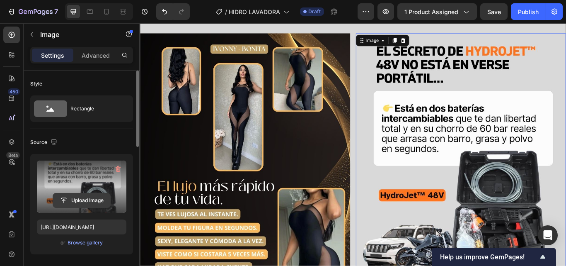
click at [73, 198] on input "file" at bounding box center [81, 200] width 57 height 14
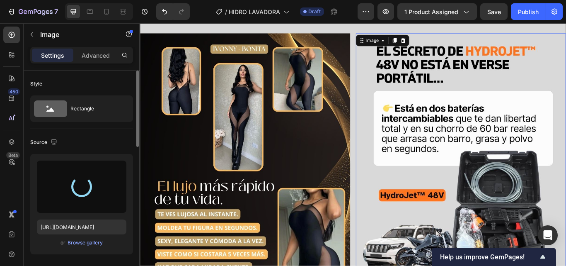
type input "[URL][DOMAIN_NAME]"
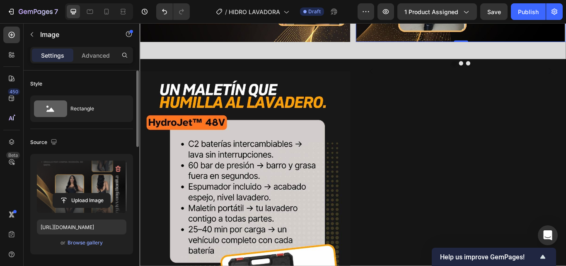
scroll to position [983, 0]
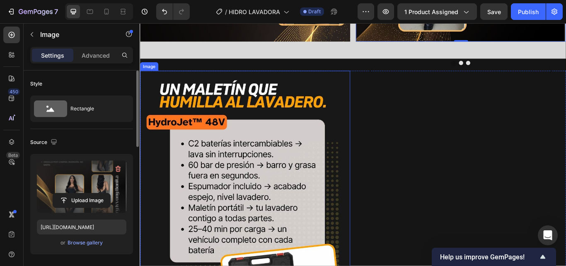
click at [266, 202] on img at bounding box center [262, 228] width 245 height 299
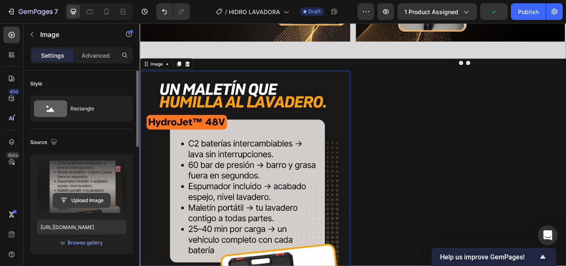
click at [82, 201] on input "file" at bounding box center [81, 200] width 57 height 14
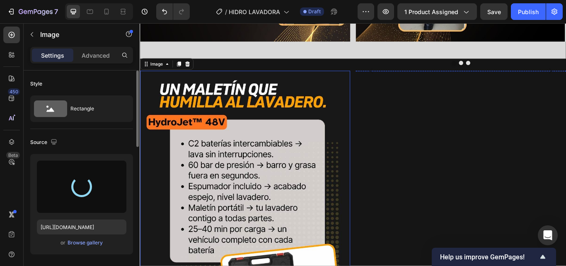
click at [496, 79] on img at bounding box center [513, 79] width 242 height 0
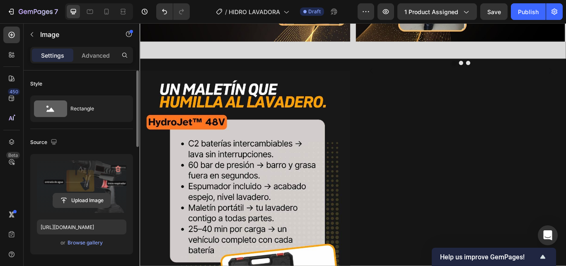
click at [80, 204] on input "file" at bounding box center [81, 200] width 57 height 14
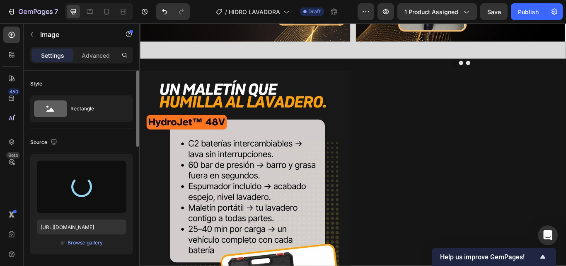
type input "[URL][DOMAIN_NAME]"
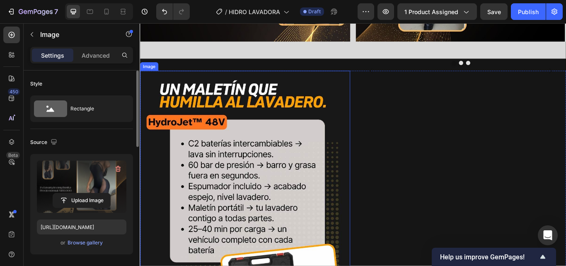
click at [239, 239] on img at bounding box center [262, 228] width 245 height 299
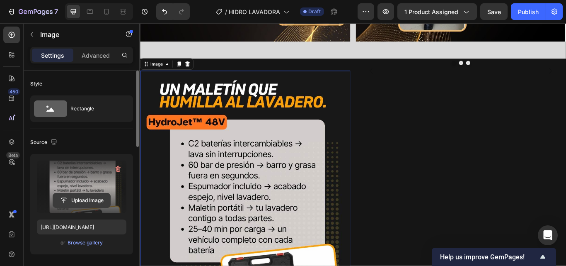
click at [76, 203] on input "file" at bounding box center [81, 200] width 57 height 14
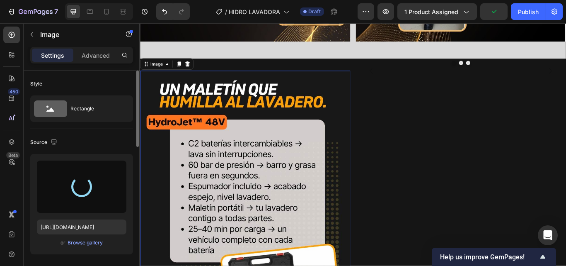
type input "[URL][DOMAIN_NAME]"
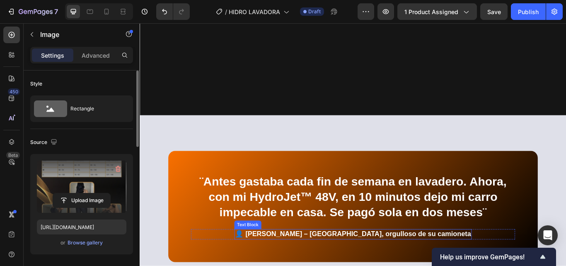
scroll to position [1202, 0]
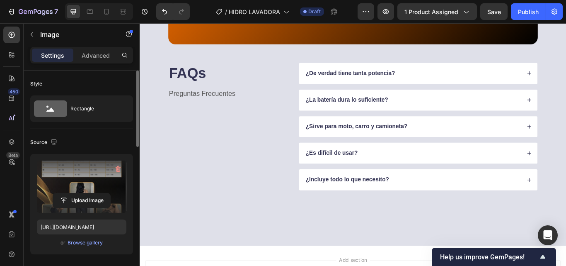
drag, startPoint x: 369, startPoint y: 160, endPoint x: 377, endPoint y: 175, distance: 16.9
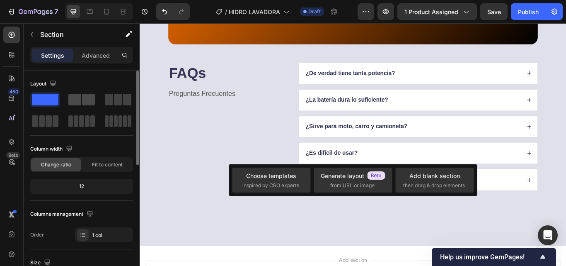
click at [86, 103] on span at bounding box center [88, 100] width 13 height 12
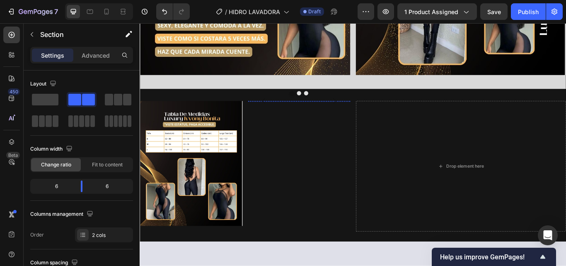
scroll to position [912, 0]
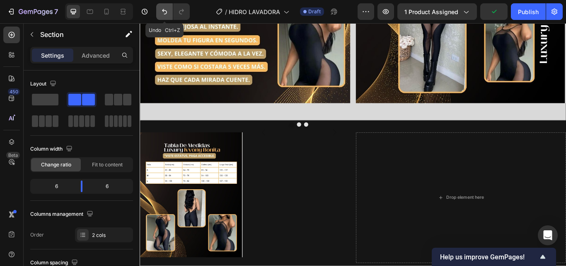
click at [165, 15] on icon "Undo/Redo" at bounding box center [164, 11] width 8 height 8
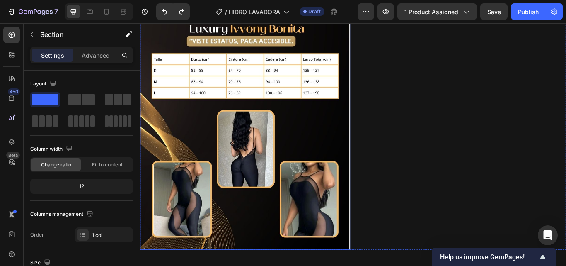
scroll to position [1202, 0]
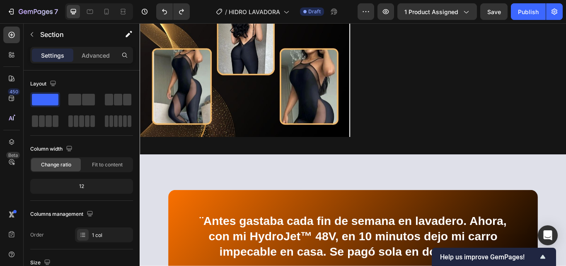
click at [365, 176] on div "Image Image Image Image Carousel Row Section 4" at bounding box center [388, 9] width 497 height 333
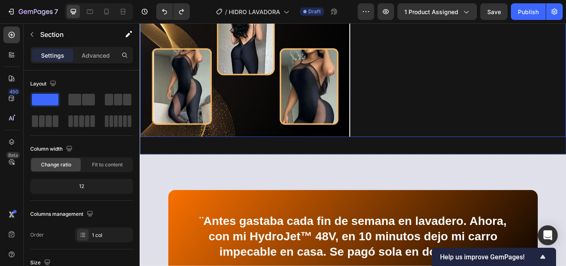
click at [351, 156] on div "Image" at bounding box center [262, 6] width 245 height 299
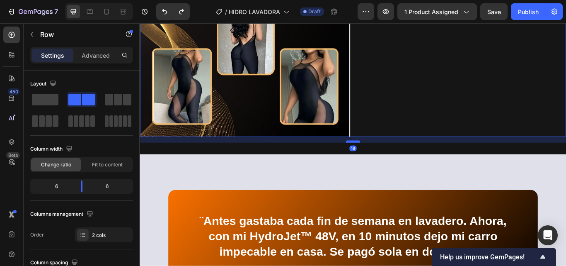
click at [385, 162] on div at bounding box center [388, 161] width 17 height 2
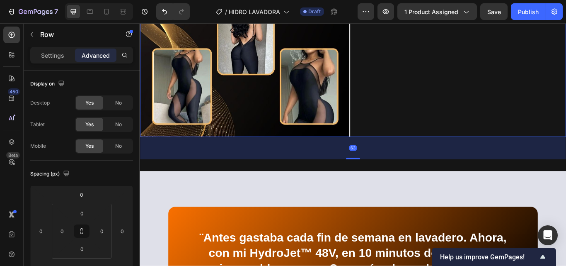
drag, startPoint x: 385, startPoint y: 211, endPoint x: 383, endPoint y: 231, distance: 19.6
click at [383, 182] on div at bounding box center [388, 181] width 17 height 2
type input "63"
click at [362, 182] on div "63" at bounding box center [388, 169] width 496 height 26
click at [361, 182] on div "63" at bounding box center [388, 169] width 496 height 26
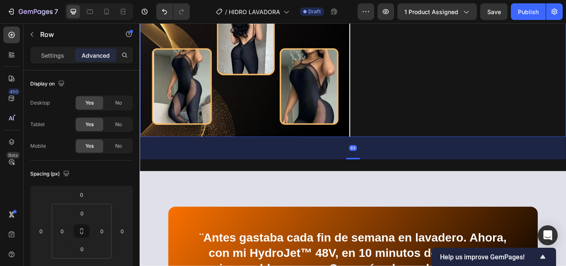
click at [361, 182] on div "63" at bounding box center [388, 169] width 496 height 26
click at [380, 156] on div "Image" at bounding box center [262, 6] width 245 height 299
click at [364, 182] on div "63" at bounding box center [388, 169] width 496 height 26
click at [165, 10] on icon "Undo/Redo" at bounding box center [164, 11] width 5 height 5
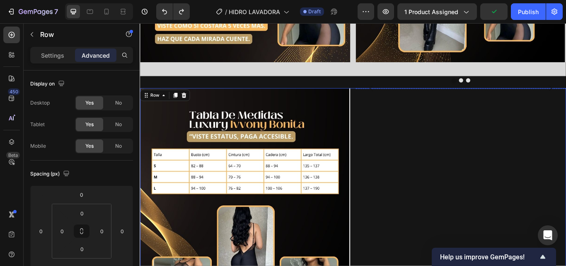
scroll to position [953, 0]
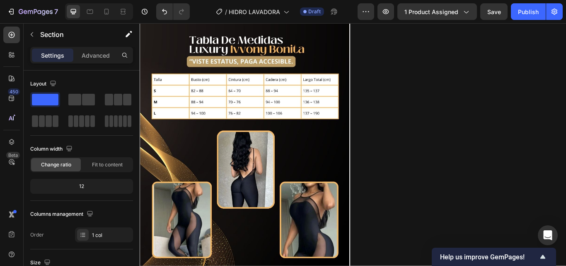
scroll to position [1478, 0]
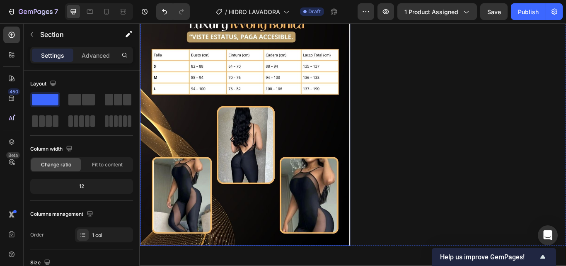
click at [277, 148] on img at bounding box center [262, 132] width 245 height 299
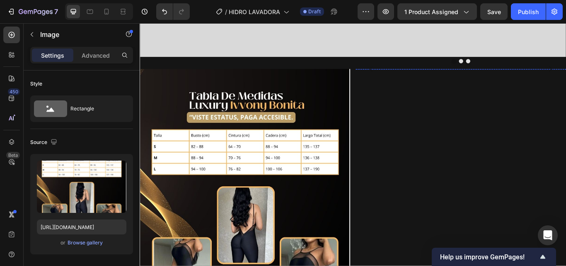
scroll to position [980, 0]
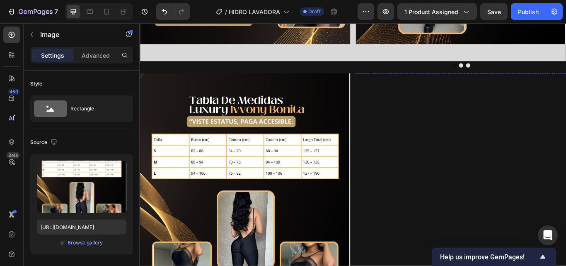
click at [402, 85] on div "Image" at bounding box center [402, 86] width 18 height 7
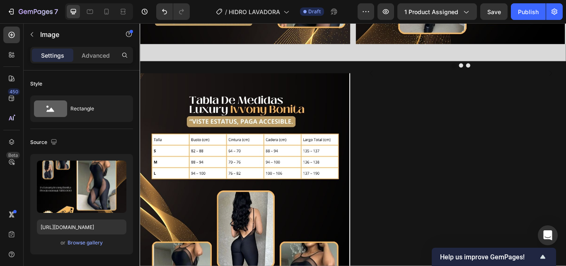
click at [402, 89] on div "Image" at bounding box center [411, 89] width 18 height 7
click at [407, 103] on div "Carousel" at bounding box center [407, 105] width 24 height 5
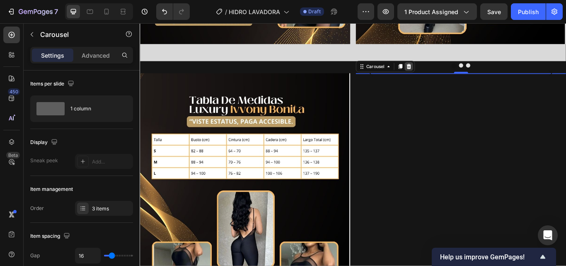
click at [451, 71] on icon at bounding box center [453, 73] width 7 height 7
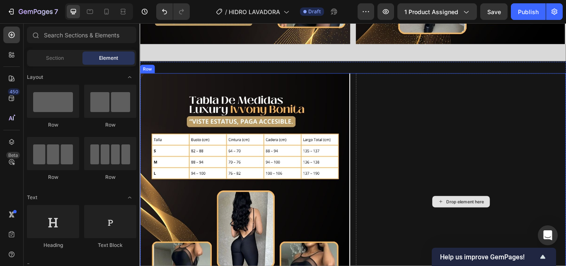
click at [460, 141] on div "Drop element here" at bounding box center [514, 231] width 245 height 299
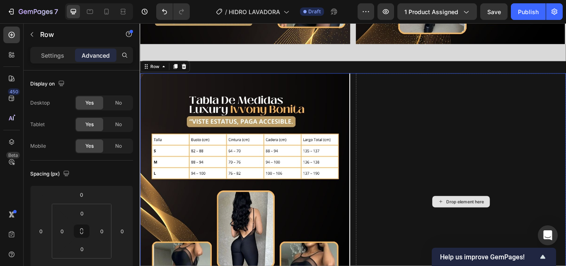
click at [460, 143] on div "Drop element here" at bounding box center [514, 231] width 245 height 299
click at [55, 56] on p "Settings" at bounding box center [52, 55] width 23 height 9
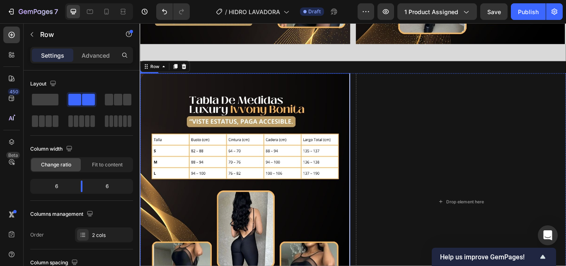
click at [347, 114] on img at bounding box center [262, 231] width 245 height 299
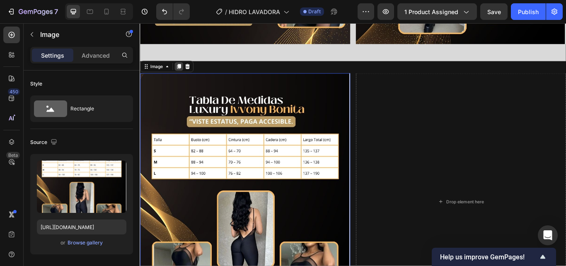
click at [182, 70] on icon at bounding box center [185, 73] width 7 height 7
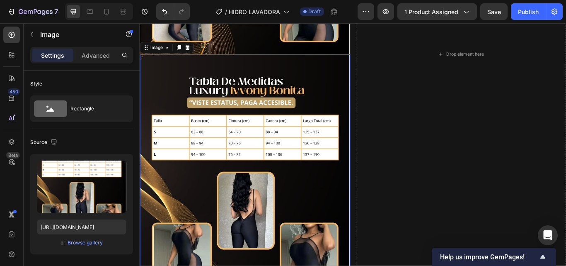
scroll to position [1301, 0]
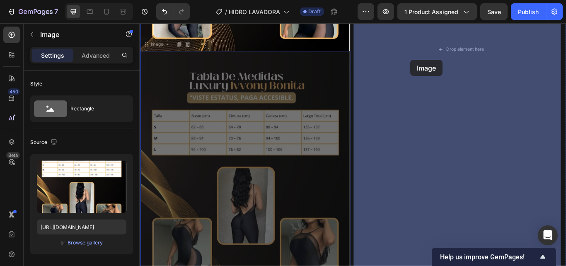
drag, startPoint x: 269, startPoint y: 121, endPoint x: 457, endPoint y: 67, distance: 195.8
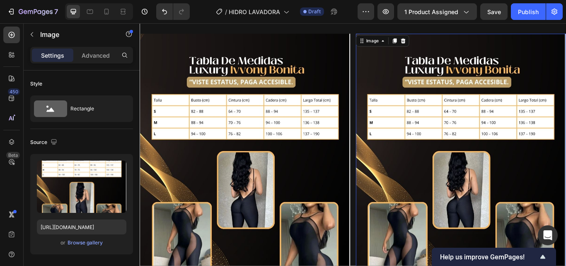
scroll to position [1011, 0]
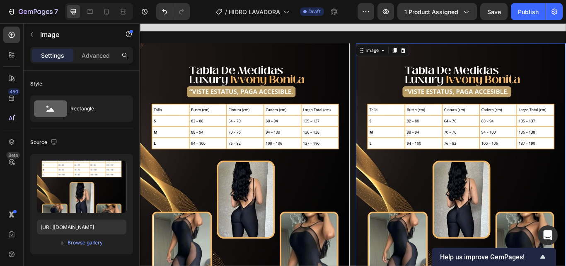
click at [474, 111] on img at bounding box center [514, 196] width 245 height 299
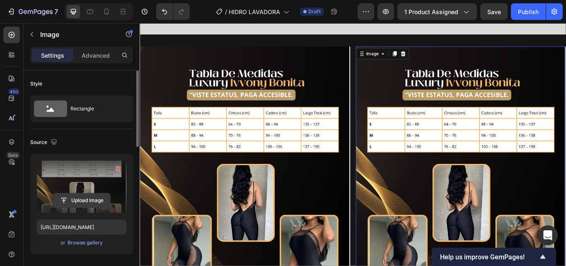
click at [80, 201] on input "file" at bounding box center [81, 200] width 57 height 14
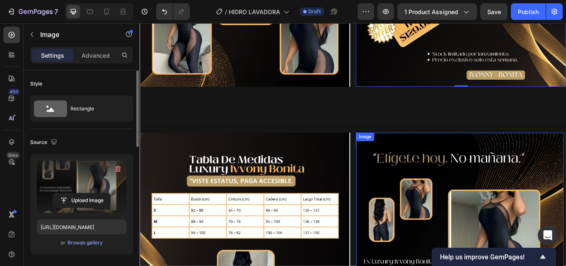
scroll to position [1301, 0]
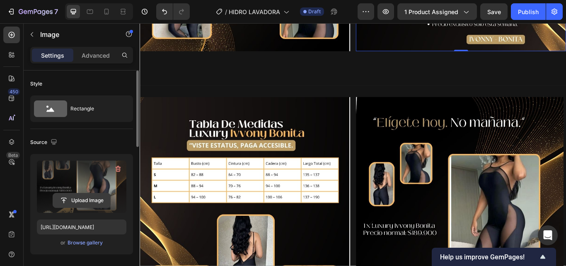
click at [79, 198] on input "file" at bounding box center [81, 200] width 57 height 14
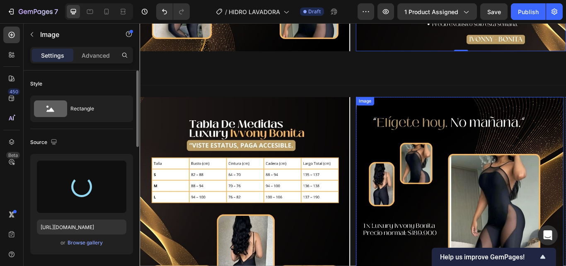
type input "[URL][DOMAIN_NAME]"
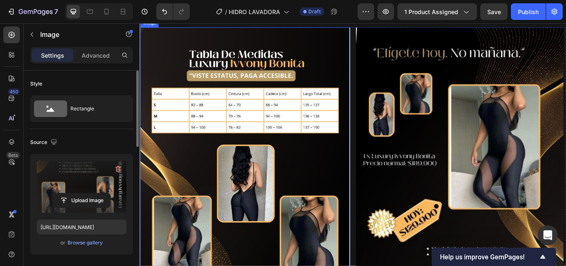
scroll to position [1467, 0]
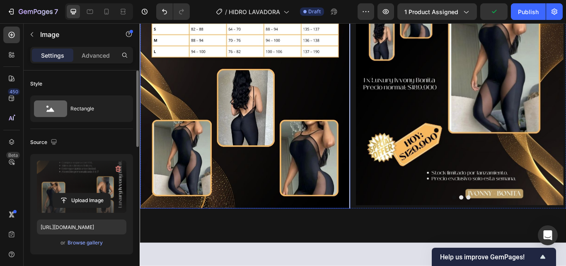
click at [218, 187] on img at bounding box center [262, 89] width 245 height 299
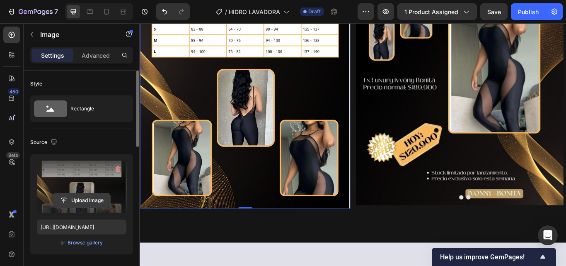
click at [77, 197] on input "file" at bounding box center [81, 200] width 57 height 14
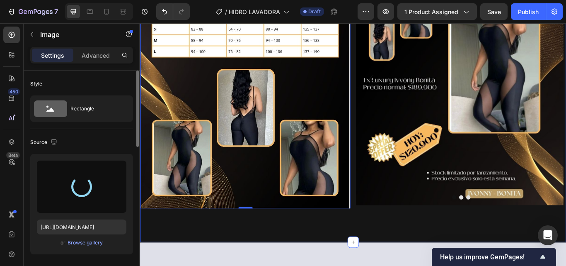
type input "[URL][DOMAIN_NAME]"
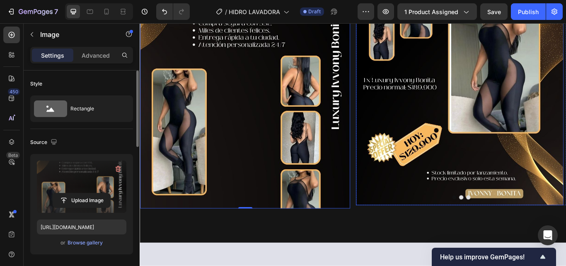
click at [496, 143] on img at bounding box center [513, 87] width 242 height 295
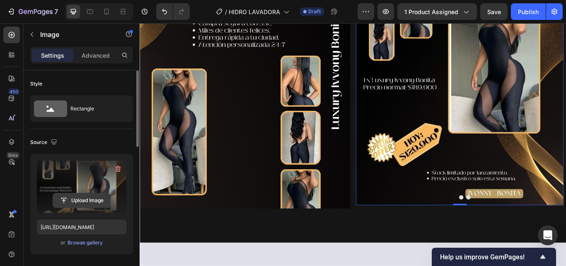
click at [80, 202] on input "file" at bounding box center [81, 200] width 57 height 14
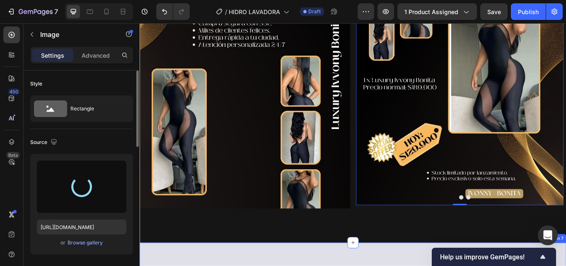
type input "[URL][DOMAIN_NAME]"
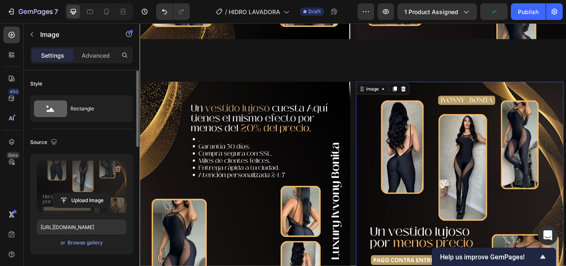
scroll to position [1301, 0]
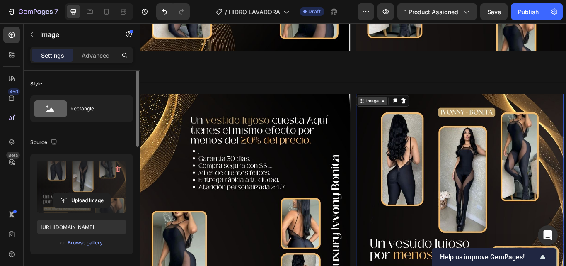
click at [416, 114] on div "Image" at bounding box center [411, 113] width 18 height 7
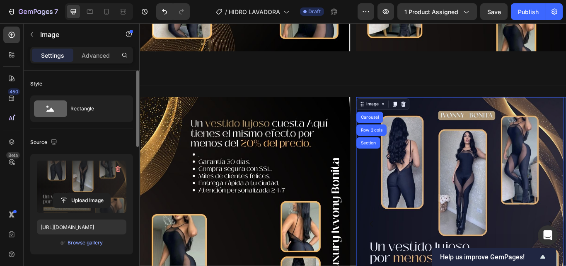
click at [416, 131] on div "Carousel" at bounding box center [407, 133] width 24 height 5
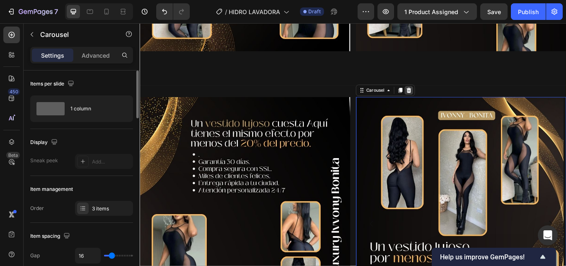
click at [452, 99] on icon at bounding box center [453, 102] width 5 height 6
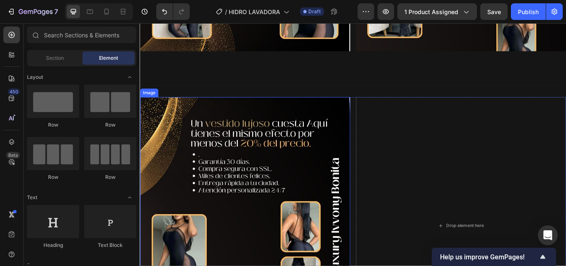
click at [336, 169] on img at bounding box center [262, 258] width 245 height 299
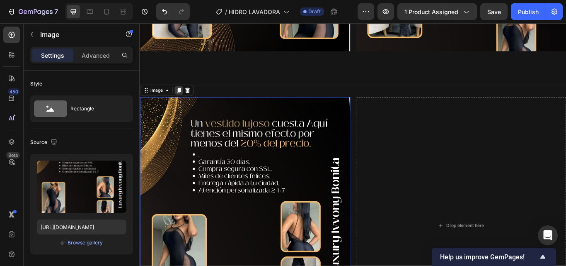
click at [184, 99] on icon at bounding box center [185, 102] width 5 height 6
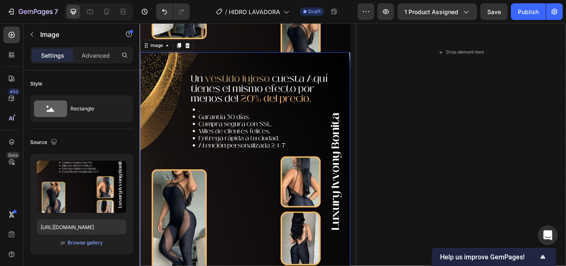
scroll to position [1650, 0]
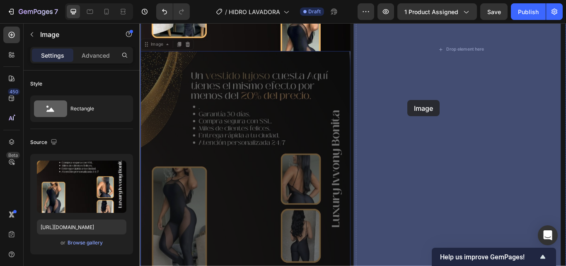
drag, startPoint x: 284, startPoint y: 172, endPoint x: 452, endPoint y: 113, distance: 177.6
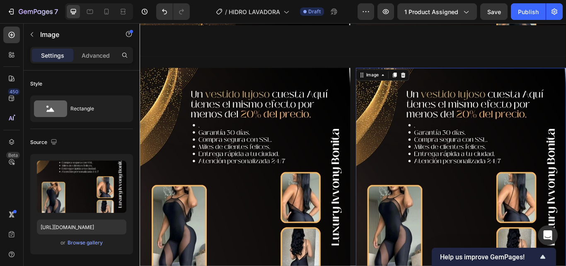
scroll to position [1319, 0]
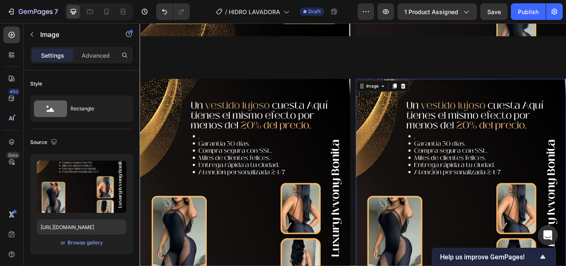
click at [477, 150] on img at bounding box center [514, 237] width 245 height 299
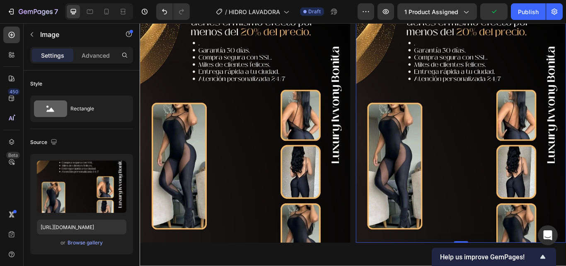
scroll to position [1443, 0]
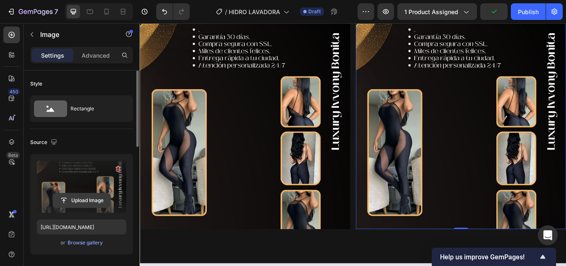
click at [80, 197] on input "file" at bounding box center [81, 200] width 57 height 14
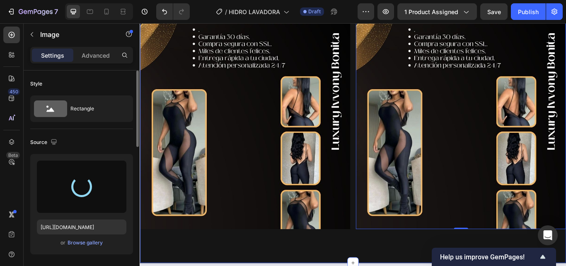
type input "[URL][DOMAIN_NAME]"
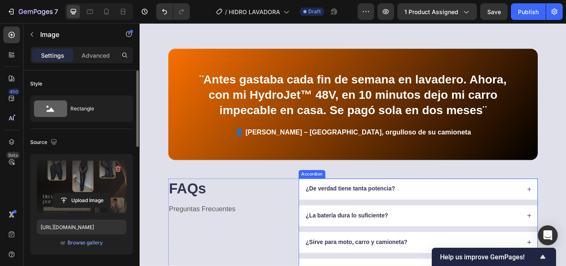
scroll to position [1733, 0]
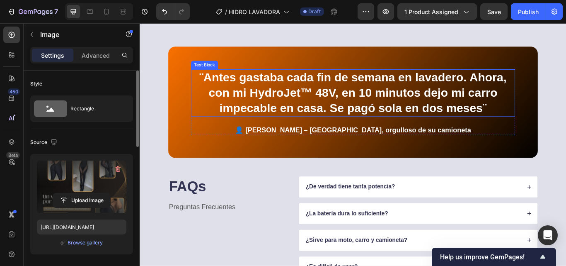
click at [395, 124] on strong "¨Antes gastaba cada fin de semana en lavadero. Ahora, con mi HydroJet™ 48V, en …" at bounding box center [388, 104] width 358 height 51
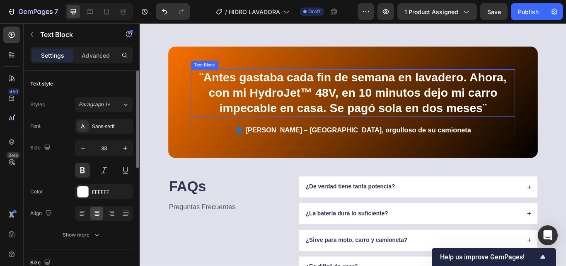
click at [395, 124] on strong "¨Antes gastaba cada fin de semana en lavadero. Ahora, con mi HydroJet™ 48V, en …" at bounding box center [388, 104] width 358 height 51
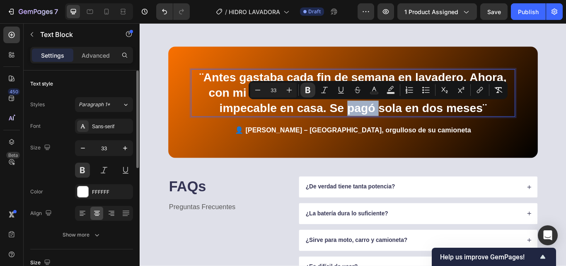
click at [544, 126] on p "¨Antes gastaba cada fin de semana en lavadero. Ahora, con mi HydroJet™ 48V, en …" at bounding box center [388, 104] width 376 height 53
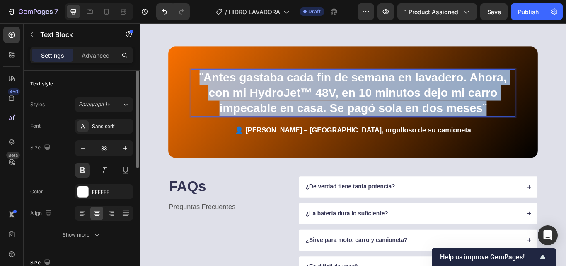
drag, startPoint x: 542, startPoint y: 125, endPoint x: 205, endPoint y: 82, distance: 340.0
click at [205, 82] on p "¨Antes gastaba cada fin de semana en lavadero. Ahora, con mi HydroJet™ 48V, en …" at bounding box center [388, 104] width 376 height 53
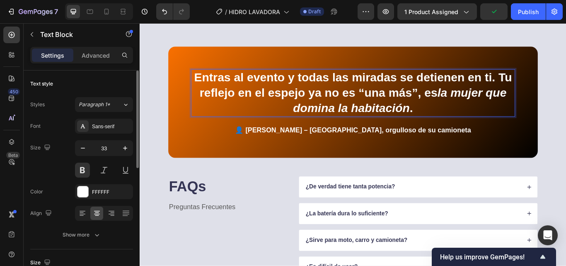
click at [466, 126] on p "Entras al evento y todas las miradas se detienen en ti. Tu reflejo en el espejo…" at bounding box center [388, 104] width 376 height 53
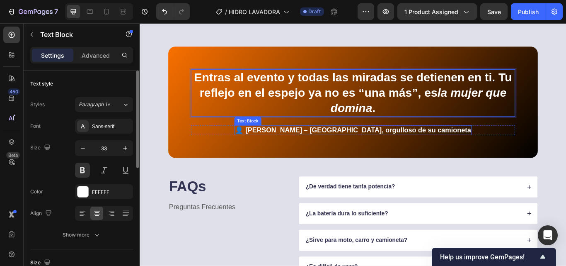
click at [335, 146] on p "👤 [PERSON_NAME] – [GEOGRAPHIC_DATA], orgulloso de su camioneta" at bounding box center [388, 148] width 275 height 10
click at [336, 146] on p "👤 [PERSON_NAME] – [GEOGRAPHIC_DATA], orgulloso de su camioneta" at bounding box center [388, 148] width 275 height 10
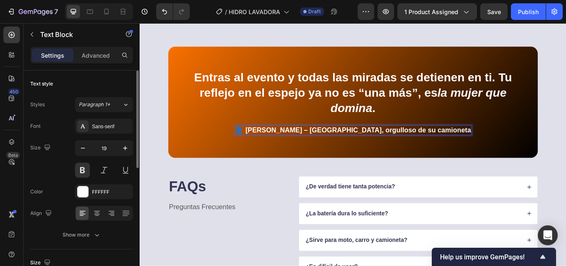
click at [426, 148] on p "👤 [PERSON_NAME] – [GEOGRAPHIC_DATA], orgulloso de su camioneta" at bounding box center [388, 148] width 275 height 10
click at [490, 149] on div "👤 [PERSON_NAME] – [GEOGRAPHIC_DATA], orgullosa de su camioneta" at bounding box center [388, 148] width 276 height 12
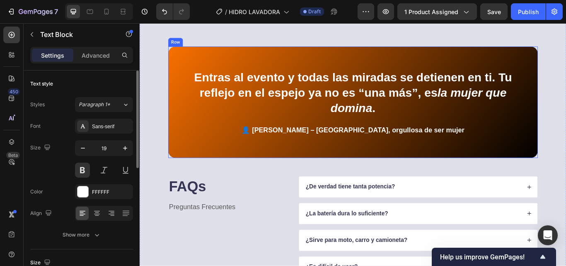
click at [218, 162] on div "Entras al evento y todas las miradas se detienen en ti. Tu reflejo en el espejo…" at bounding box center [388, 116] width 431 height 130
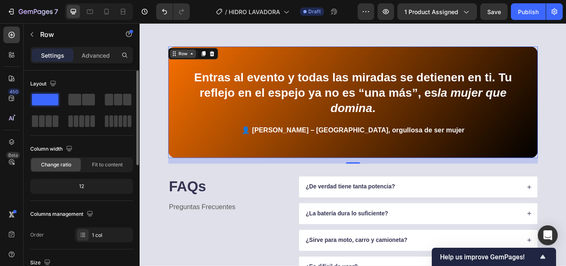
click at [184, 60] on div "Row" at bounding box center [190, 58] width 14 height 7
click at [186, 143] on div "Entras al evento y todas las miradas se detienen en ti. Tu reflejo en el espejo…" at bounding box center [388, 116] width 431 height 130
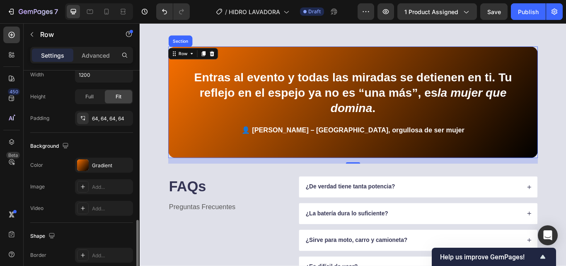
scroll to position [249, 0]
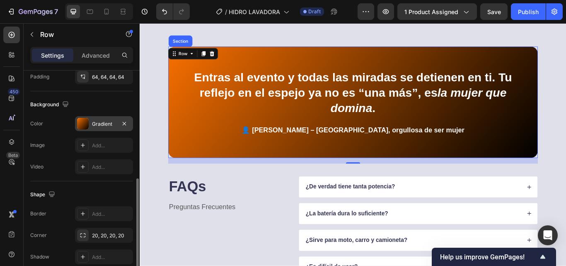
click at [103, 124] on div "Gradient" at bounding box center [104, 123] width 24 height 7
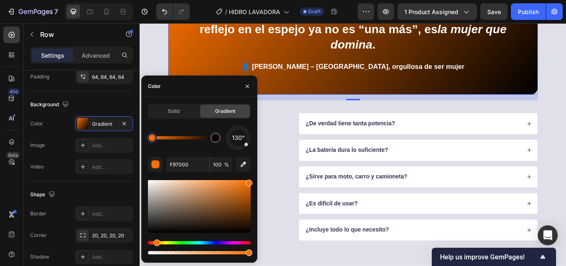
scroll to position [1816, 0]
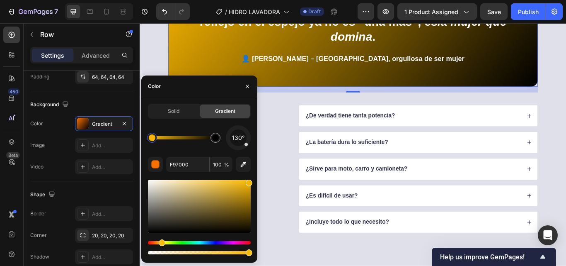
drag, startPoint x: 155, startPoint y: 240, endPoint x: 161, endPoint y: 241, distance: 6.3
click at [161, 241] on div "Hue" at bounding box center [162, 242] width 7 height 7
type input "F8B600"
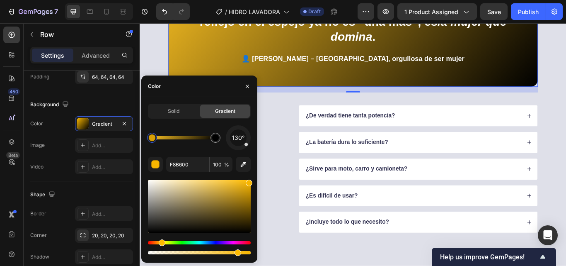
drag, startPoint x: 248, startPoint y: 250, endPoint x: 236, endPoint y: 253, distance: 12.3
click at [236, 253] on div at bounding box center [238, 252] width 7 height 7
type input "86"
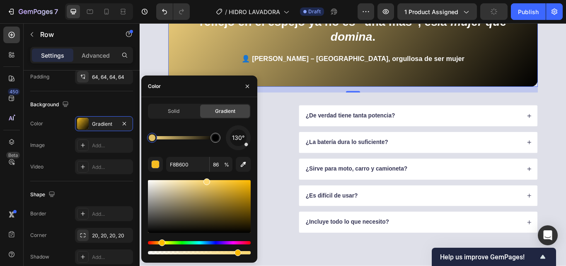
drag, startPoint x: 237, startPoint y: 190, endPoint x: 206, endPoint y: 176, distance: 33.2
click at [206, 176] on div "130° F8B600 86 %" at bounding box center [199, 190] width 103 height 131
type input "FFD870"
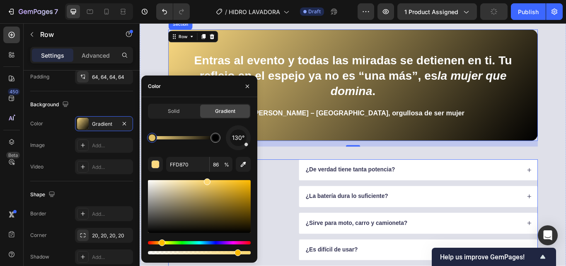
scroll to position [1692, 0]
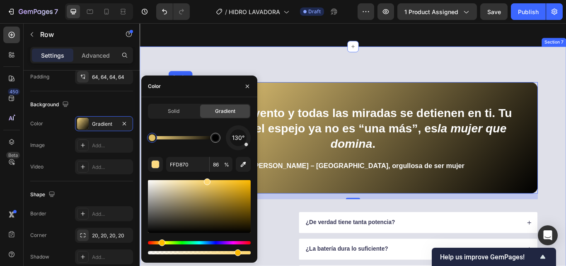
click at [383, 77] on div "Entras al evento y todas las miradas se detienen en ti. Tu reflejo en el espejo…" at bounding box center [388, 254] width 497 height 406
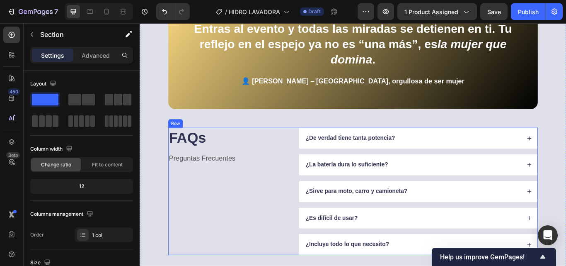
scroll to position [1816, 0]
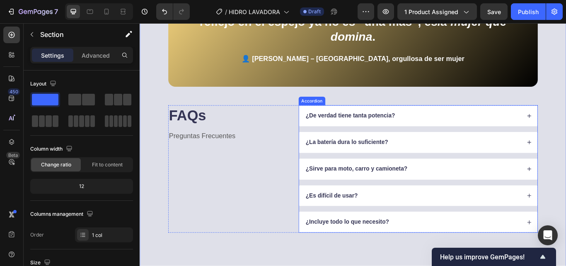
click at [491, 126] on div "¿De verdad tiene tanta potencia?" at bounding box center [458, 131] width 252 height 11
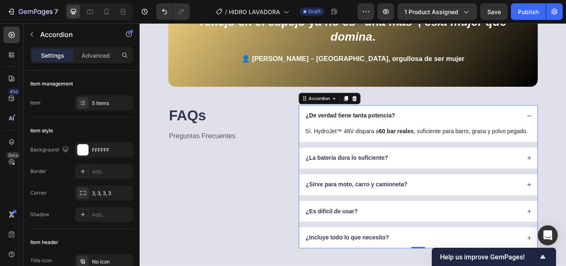
click at [359, 129] on strong "¿De verdad tiene tanta potencia?" at bounding box center [385, 130] width 104 height 7
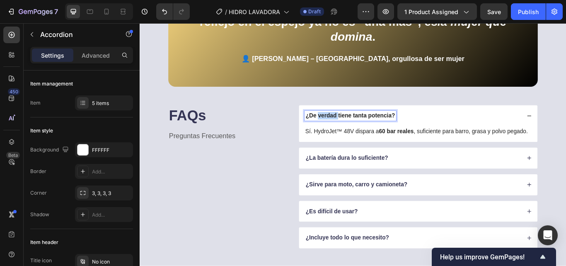
click at [359, 129] on strong "¿De verdad tiene tanta potencia?" at bounding box center [385, 130] width 104 height 7
click at [332, 129] on div "¿De verdad tiene tanta potencia?" at bounding box center [385, 131] width 107 height 11
drag, startPoint x: 330, startPoint y: 129, endPoint x: 435, endPoint y: 129, distance: 105.7
click at [435, 129] on div "¿De verdad tiene tanta potencia?" at bounding box center [385, 131] width 107 height 11
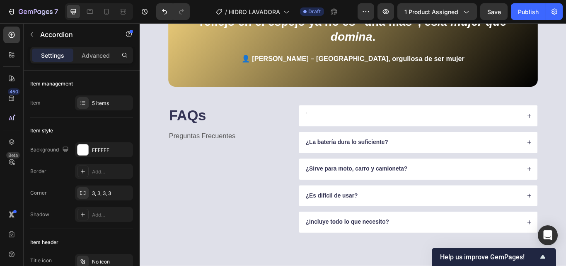
scroll to position [1814, 0]
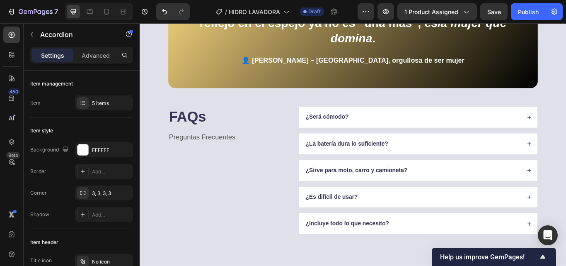
click at [443, 133] on div "¿Será cómodo?" at bounding box center [458, 132] width 252 height 11
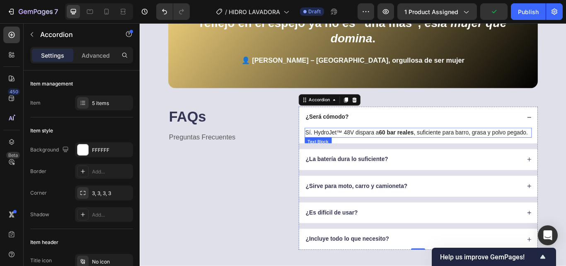
click at [360, 156] on p "Sí. HydroJet™ 48V dispara a 60 bar reales , suficiente para barro, grasa y polv…" at bounding box center [464, 151] width 263 height 10
click at [361, 156] on p "Sí. HydroJet™ 48V dispara a 60 bar reales , suficiente para barro, grasa y polv…" at bounding box center [464, 151] width 263 height 10
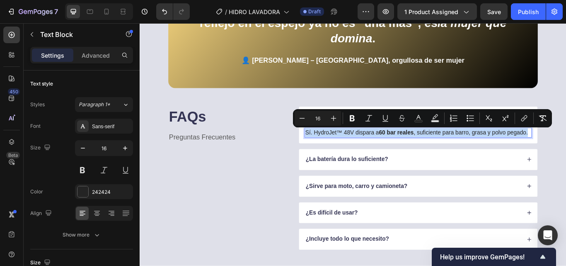
drag, startPoint x: 361, startPoint y: 161, endPoint x: 337, endPoint y: 150, distance: 26.3
click at [337, 150] on p "Sí. HydroJet™ 48V dispara a 60 bar reales , suficiente para barro, grasa y polv…" at bounding box center [464, 151] width 263 height 10
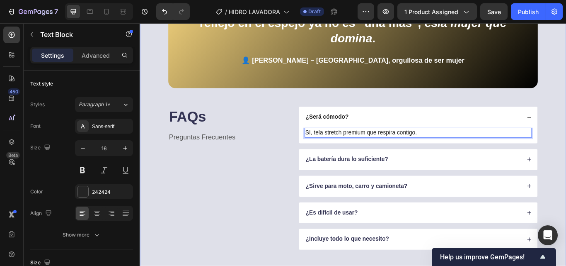
click at [457, 112] on div "Entras al evento y todas las miradas se detienen en ti. Tu reflejo en el espejo…" at bounding box center [388, 128] width 431 height 318
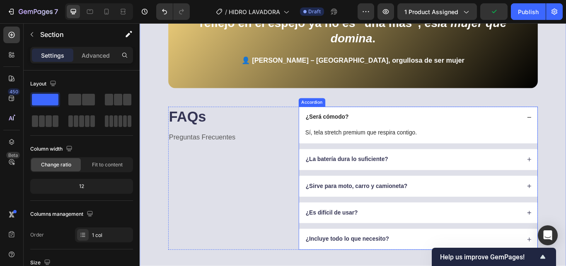
click at [360, 181] on strong "¿La batería dura lo suficiente?" at bounding box center [381, 181] width 96 height 7
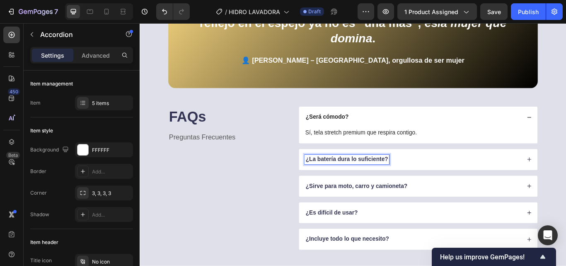
click at [422, 183] on strong "¿La batería dura lo suficiente?" at bounding box center [381, 181] width 96 height 7
click at [455, 185] on div "¿La batería dura lo suficiente?" at bounding box center [458, 182] width 252 height 11
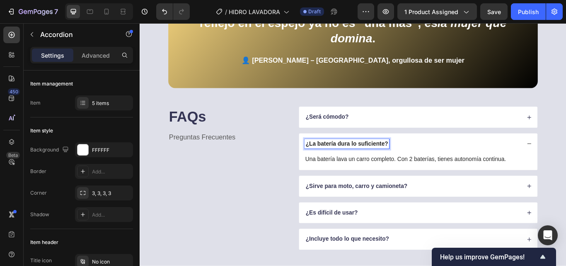
click at [426, 163] on strong "¿La batería dura lo suficiente?" at bounding box center [381, 163] width 96 height 7
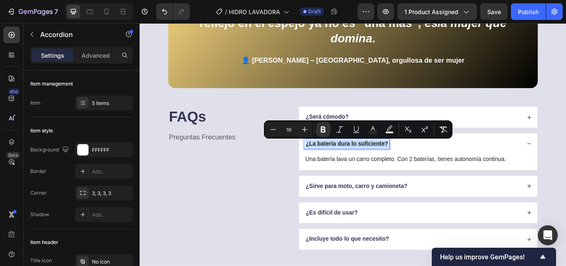
drag, startPoint x: 426, startPoint y: 163, endPoint x: 329, endPoint y: 167, distance: 97.4
click at [329, 167] on div "¿La batería dura lo suficiente?" at bounding box center [464, 164] width 278 height 24
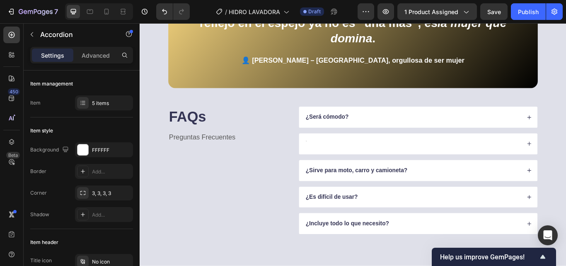
scroll to position [1813, 0]
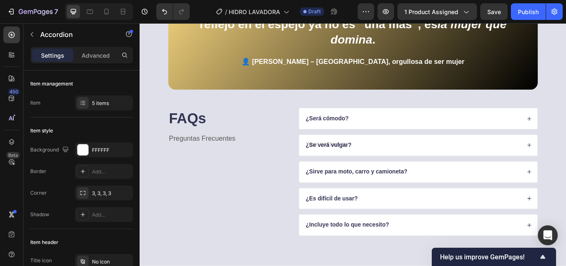
click at [431, 179] on div "¿Será cómodo? ¿Se verá vulgar? ¿Sirve para moto, carro y camioneta? ¿Es difícil…" at bounding box center [464, 196] width 279 height 148
click at [435, 158] on div "¿Se verá vulgar?" at bounding box center [464, 165] width 278 height 24
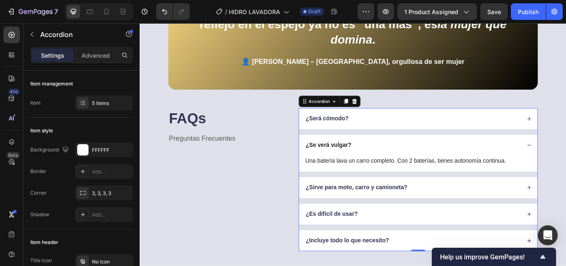
click at [435, 158] on div "¿Se verá vulgar?" at bounding box center [464, 165] width 278 height 24
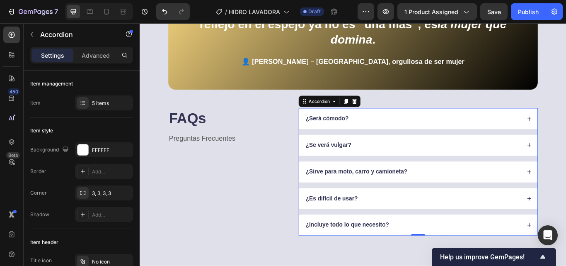
click at [440, 155] on div "¿Se verá vulgar?" at bounding box center [464, 165] width 278 height 24
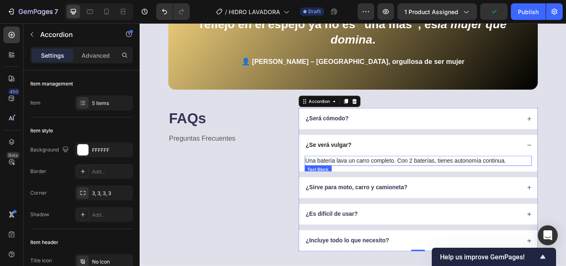
click at [374, 182] on p "Una batería lava un carro completo. Con 2 baterías, tienes autonomía continua." at bounding box center [464, 184] width 263 height 10
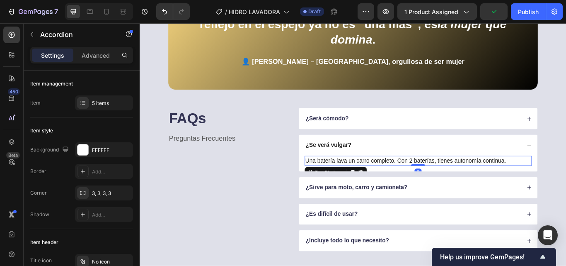
click at [374, 182] on p "Una batería lava un carro completo. Con 2 baterías, tienes autonomía continua." at bounding box center [464, 184] width 263 height 10
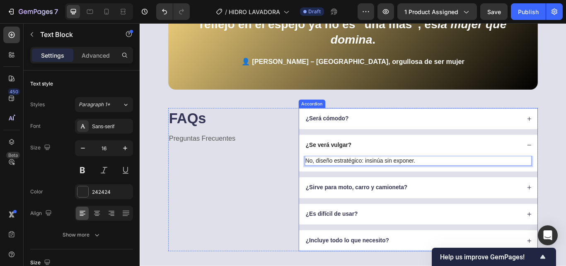
click at [377, 219] on div "¿Sirve para moto, carro y camioneta?" at bounding box center [392, 214] width 121 height 11
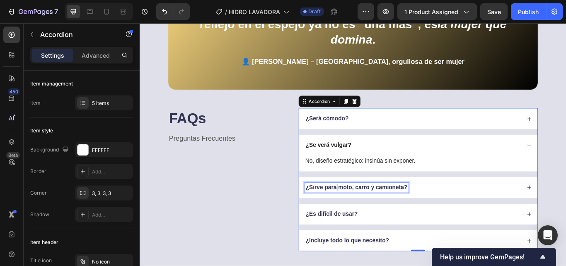
click at [367, 218] on strong "¿Sirve para moto, carro y camioneta?" at bounding box center [392, 214] width 119 height 7
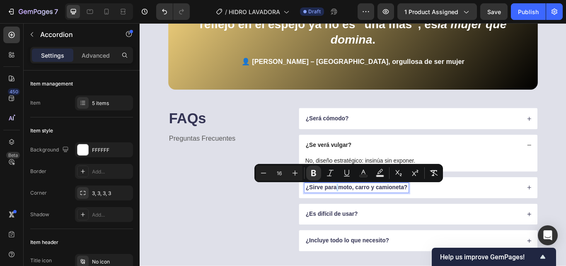
click at [469, 222] on div "¿Sirve para moto, carro y camioneta?" at bounding box center [464, 215] width 278 height 24
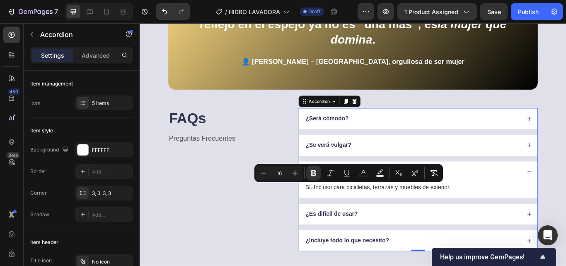
click at [469, 209] on div "¿Sirve para moto, carro y camioneta?" at bounding box center [464, 196] width 278 height 24
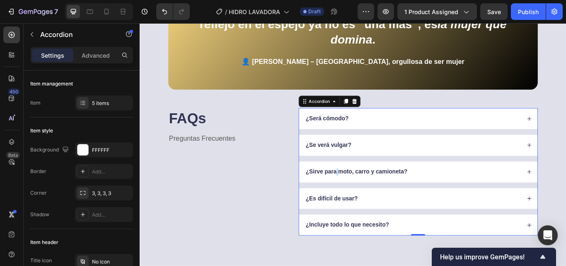
click at [471, 196] on div "¿Sirve para moto, carro y camioneta?" at bounding box center [458, 196] width 252 height 11
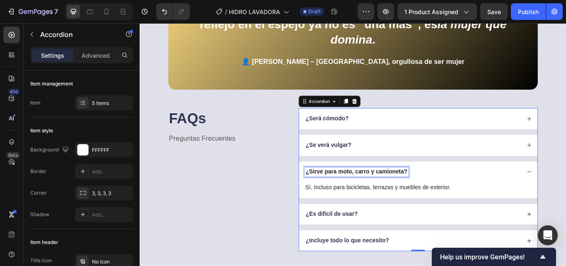
click at [449, 197] on strong "¿Sirve para moto, carro y camioneta?" at bounding box center [392, 196] width 119 height 7
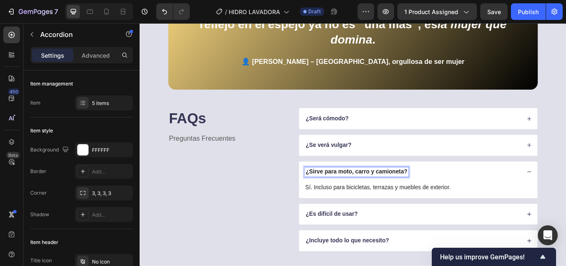
click at [449, 197] on strong "¿Sirve para moto, carro y camioneta?" at bounding box center [392, 196] width 119 height 7
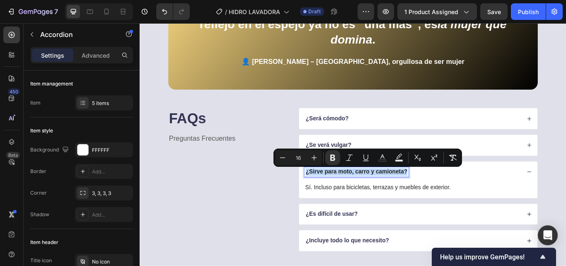
drag, startPoint x: 449, startPoint y: 197, endPoint x: 322, endPoint y: 196, distance: 126.4
click at [325, 196] on div "¿Sirve para moto, carro y camioneta? Sí. Incluso para bicicletas, terrazas y mu…" at bounding box center [464, 205] width 278 height 43
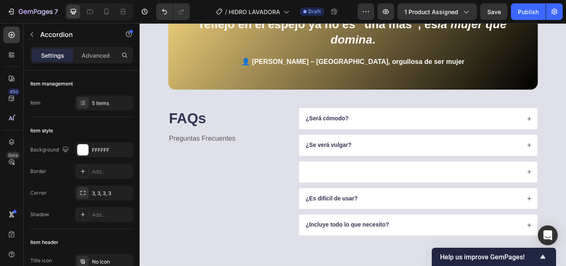
scroll to position [1811, 0]
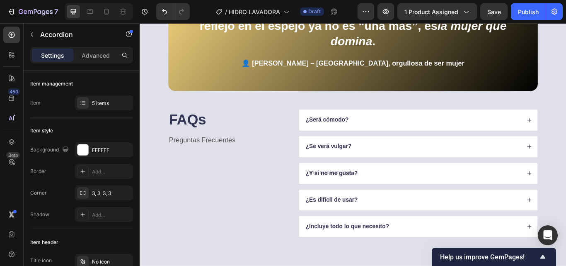
click at [433, 201] on div "¿Y si no me gusta?" at bounding box center [458, 198] width 252 height 11
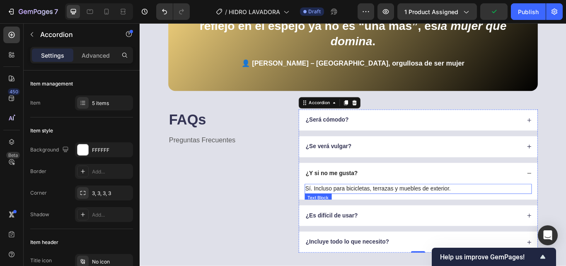
click at [505, 217] on p "Sí. Incluso para bicicletas, terrazas y muebles de exterior." at bounding box center [464, 216] width 263 height 10
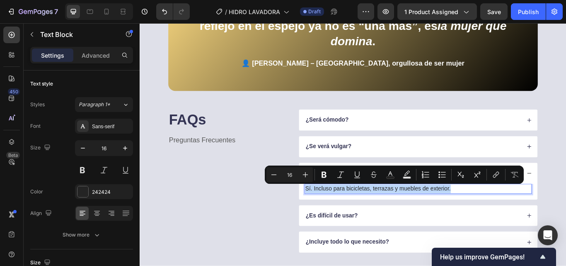
drag, startPoint x: 505, startPoint y: 217, endPoint x: 425, endPoint y: 217, distance: 80.0
click at [425, 217] on p "Sí. Incluso para bicicletas, terrazas y muebles de exterior." at bounding box center [464, 216] width 263 height 10
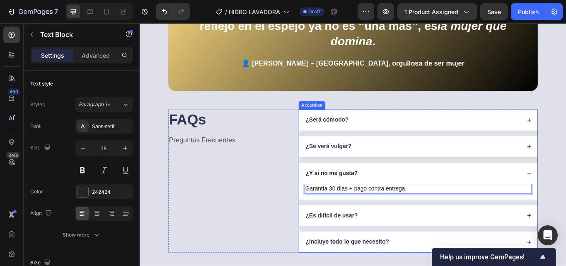
click at [413, 252] on div "¿Es difícil de usar?" at bounding box center [458, 247] width 252 height 11
click at [414, 252] on div "¿Es difícil de usar?" at bounding box center [458, 247] width 252 height 11
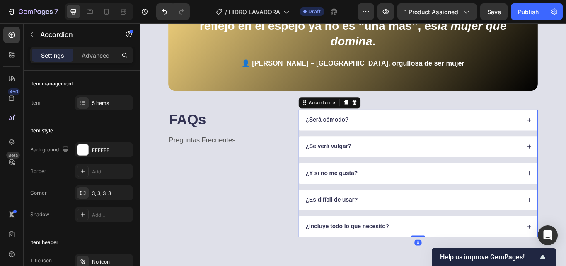
click at [417, 231] on div "¿Es difícil de usar?" at bounding box center [458, 229] width 252 height 11
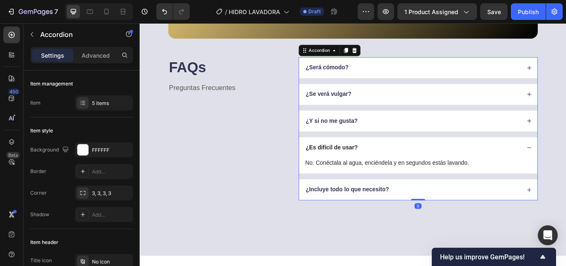
scroll to position [1894, 0]
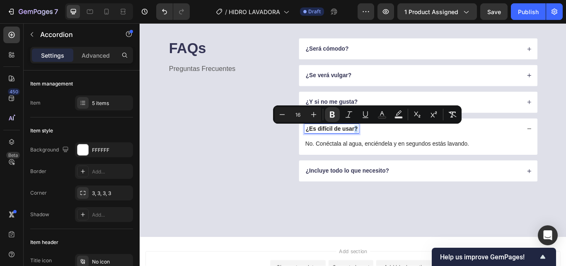
click at [392, 147] on div "¿Es difícil de usar?" at bounding box center [363, 146] width 63 height 11
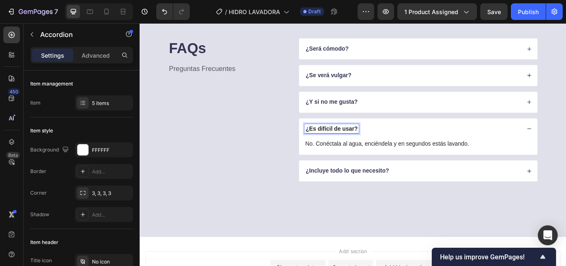
click at [392, 147] on div "¿Es difícil de usar?" at bounding box center [363, 146] width 63 height 11
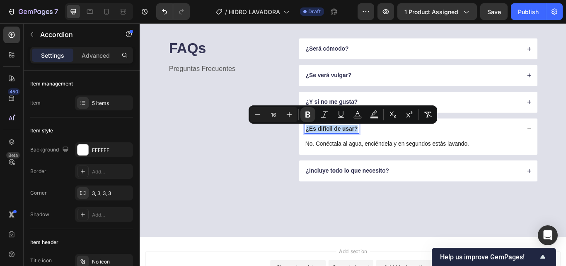
drag, startPoint x: 392, startPoint y: 147, endPoint x: 325, endPoint y: 151, distance: 66.9
click at [325, 151] on div "¿Es difícil de usar?" at bounding box center [464, 146] width 278 height 24
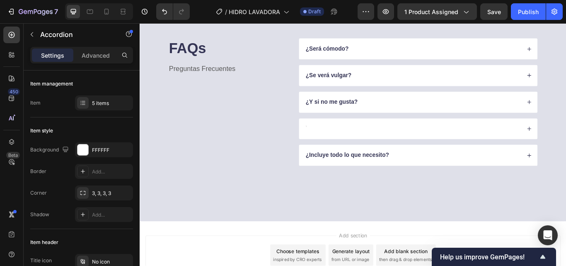
scroll to position [1892, 0]
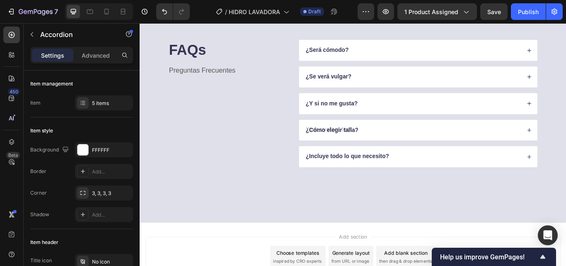
click at [411, 148] on div "¿Cómo elegir talla?" at bounding box center [458, 148] width 252 height 11
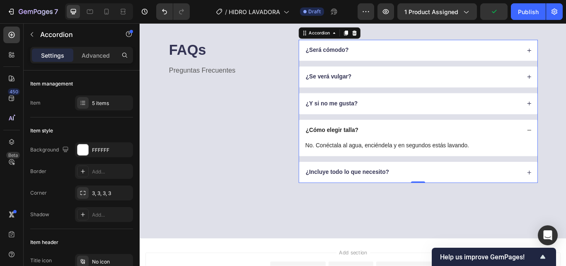
click at [429, 156] on div "¿Cómo elegir talla?" at bounding box center [464, 148] width 278 height 24
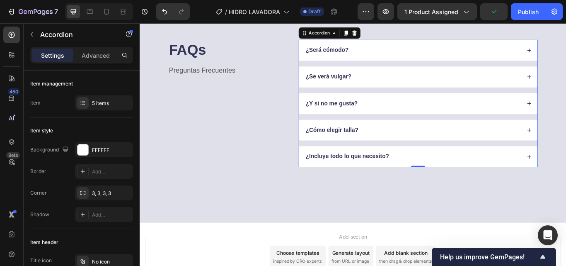
click at [436, 148] on div "¿Cómo elegir talla?" at bounding box center [458, 148] width 252 height 11
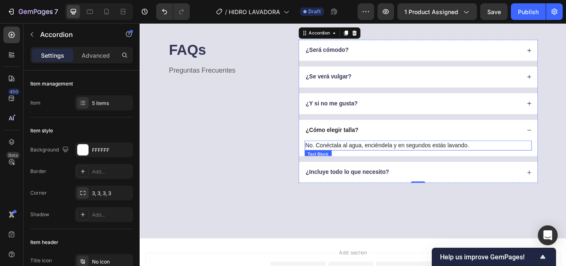
click at [455, 164] on p "No. Conéctala al agua, enciéndela y en segundos estás lavando." at bounding box center [464, 166] width 263 height 10
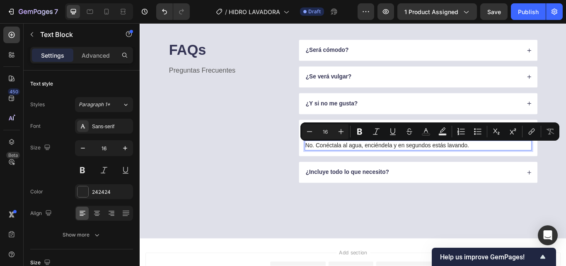
click at [527, 165] on p "No. Conéctala al agua, enciéndela y en segundos estás lavando." at bounding box center [464, 166] width 263 height 10
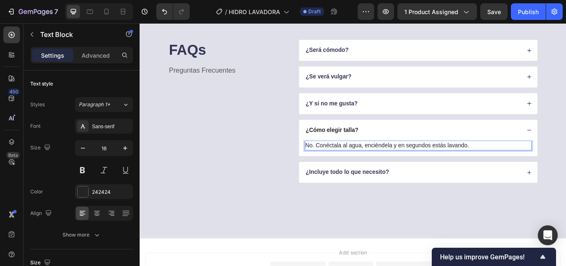
click at [527, 165] on p "No. Conéctala al agua, enciéndela y en segundos estás lavando." at bounding box center [464, 166] width 263 height 10
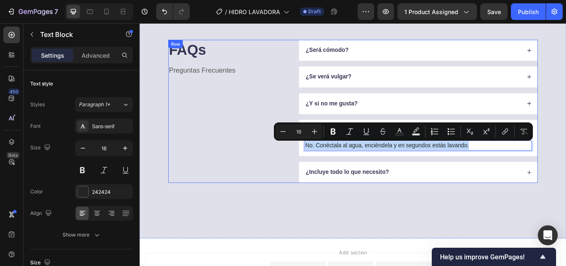
drag, startPoint x: 527, startPoint y: 165, endPoint x: 313, endPoint y: 173, distance: 214.0
click at [313, 173] on div "FAQs Heading Preguntas Frecuentes Text Block ¿Será cómodo? ¿Se verá vulgar? ¿Y …" at bounding box center [388, 126] width 431 height 167
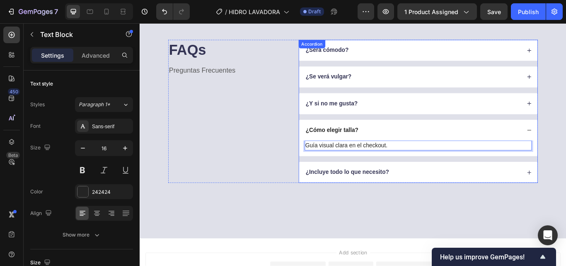
click at [430, 176] on div "Guía visual clara en el checkout. Text Block 0" at bounding box center [464, 169] width 278 height 18
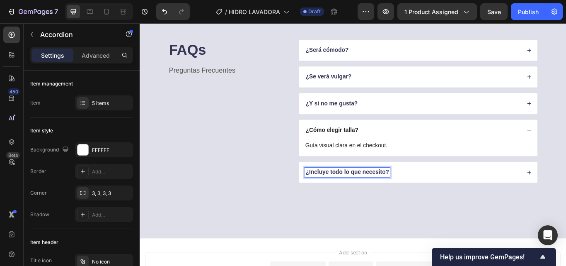
click at [429, 197] on div "¿Incluye todo lo que necesito?" at bounding box center [382, 196] width 100 height 11
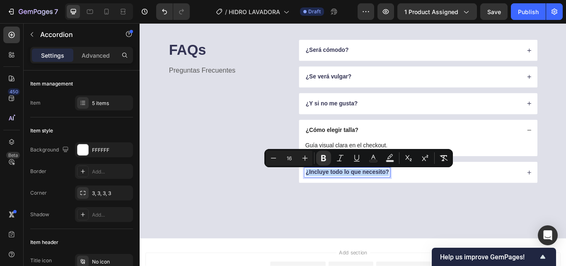
drag, startPoint x: 429, startPoint y: 197, endPoint x: 380, endPoint y: 198, distance: 48.9
click at [381, 198] on div "¿Incluye todo lo que necesito?" at bounding box center [382, 196] width 100 height 11
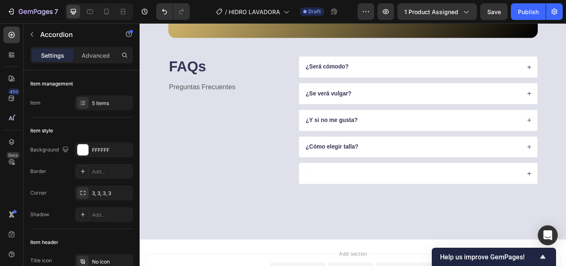
scroll to position [1872, 0]
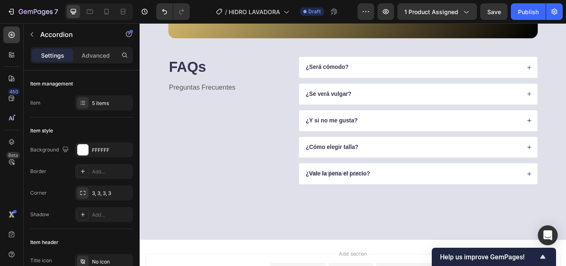
click at [448, 201] on div "¿Vale la pena el precio?" at bounding box center [458, 198] width 252 height 11
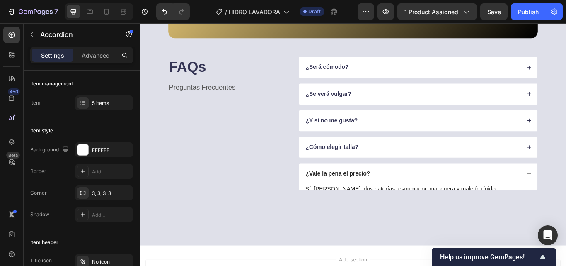
click at [448, 201] on div "¿Vale la pena el precio?" at bounding box center [458, 198] width 252 height 11
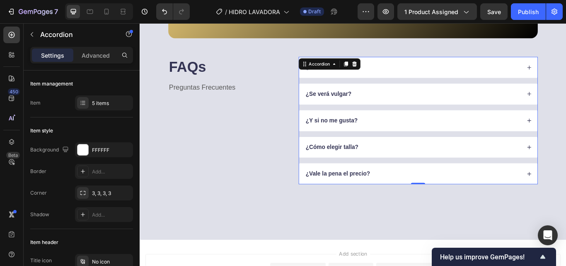
click at [448, 203] on div "¿Vale la pena el precio?" at bounding box center [458, 198] width 252 height 11
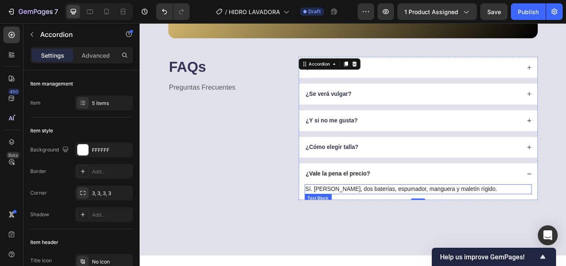
click at [394, 214] on p "Sí. [PERSON_NAME], dos baterías, espumador, manguera y maletín rígido." at bounding box center [464, 217] width 263 height 10
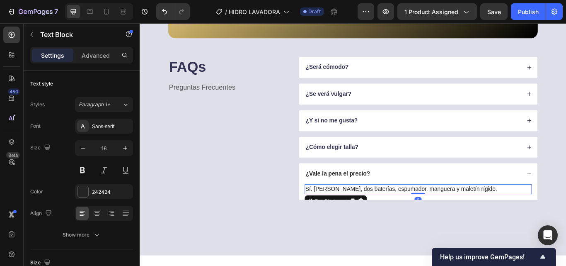
click at [522, 218] on p "Sí. [PERSON_NAME], dos baterías, espumador, manguera y maletín rígido." at bounding box center [464, 217] width 263 height 10
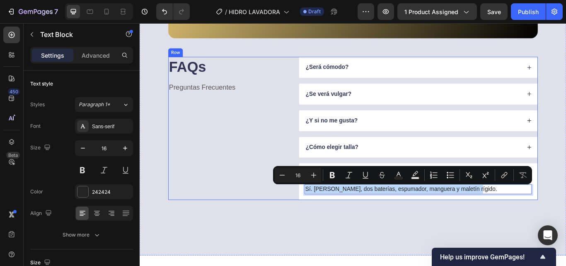
drag, startPoint x: 522, startPoint y: 218, endPoint x: 314, endPoint y: 223, distance: 207.2
click at [314, 223] on div "FAQs Heading Preguntas Frecuentes Text Block ¿Será cómodo? ¿Se verá vulgar? ¿Y …" at bounding box center [388, 146] width 431 height 167
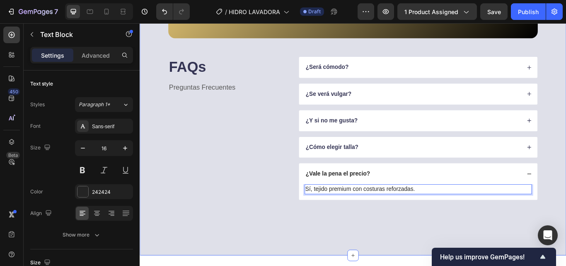
click at [362, 249] on div "Entras al evento y todas las miradas se detienen en ti. Tu reflejo en el espejo…" at bounding box center [388, 82] width 497 height 424
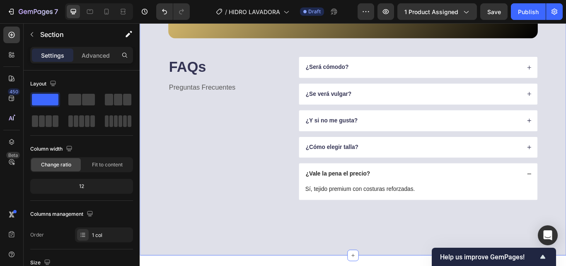
click at [295, 240] on div "Entras al evento y todas las miradas se detienen en ti. Tu reflejo en el espejo…" at bounding box center [388, 82] width 497 height 424
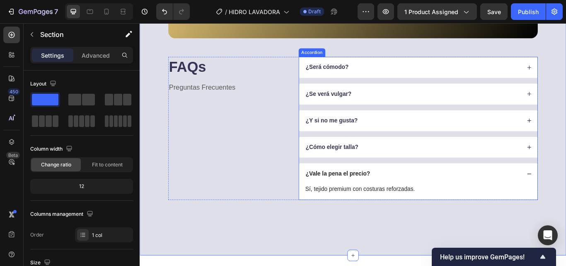
click at [466, 216] on p "Sí, tejido premium con costuras reforzadas." at bounding box center [464, 217] width 263 height 10
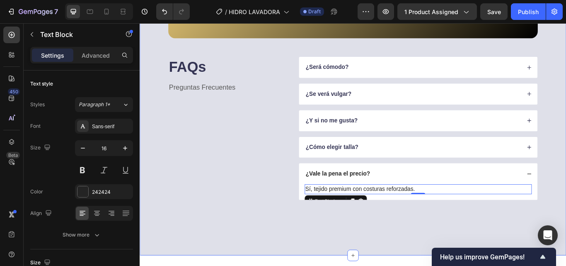
click at [532, 254] on div "Entras al evento y todas las miradas se detienen en ti. Tu reflejo en el espejo…" at bounding box center [388, 82] width 497 height 424
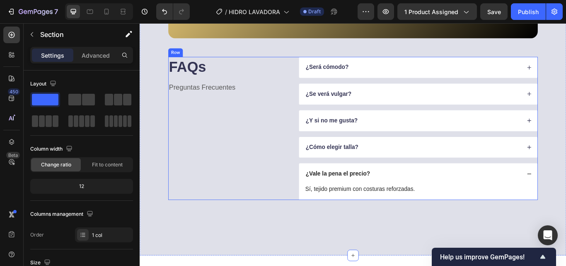
drag, startPoint x: 259, startPoint y: 198, endPoint x: 268, endPoint y: 179, distance: 21.0
click at [259, 197] on div "FAQs Heading Preguntas Frecuentes Text Block" at bounding box center [243, 146] width 140 height 167
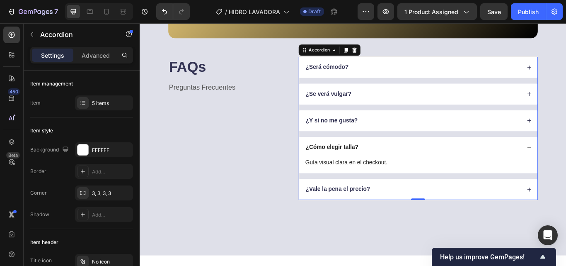
scroll to position [1914, 0]
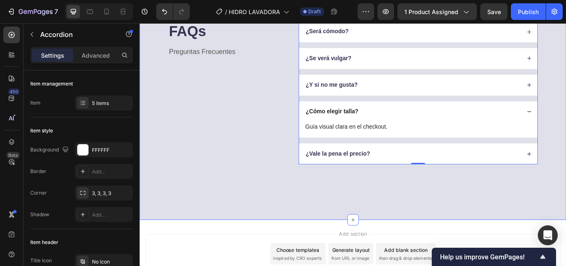
click at [434, 217] on div "Entras al evento y todas las miradas se detienen en ti. Tu reflejo en el espejo…" at bounding box center [388, 40] width 497 height 424
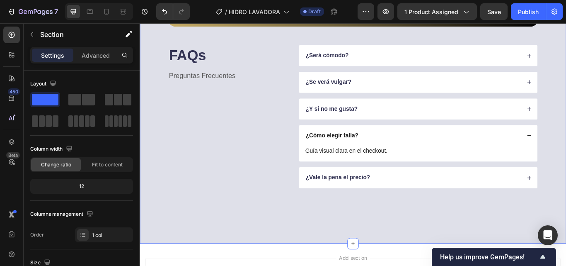
scroll to position [1872, 0]
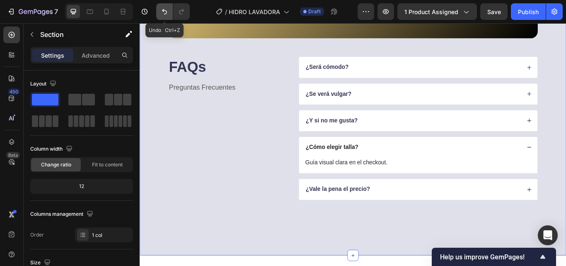
click at [161, 10] on icon "Undo/Redo" at bounding box center [164, 11] width 8 height 8
click at [162, 11] on icon "Undo/Redo" at bounding box center [164, 11] width 5 height 5
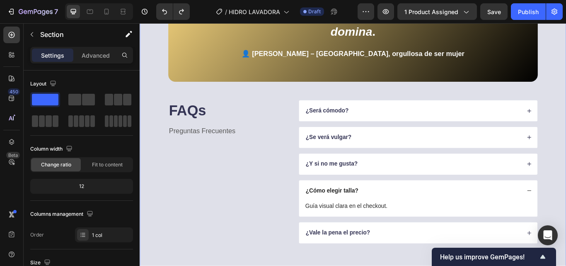
scroll to position [1914, 0]
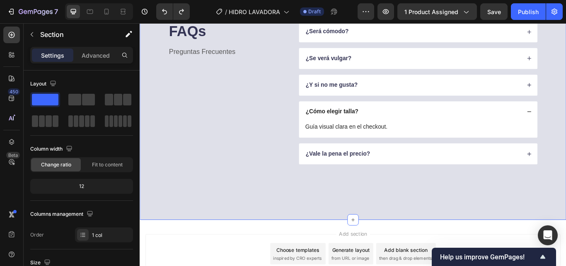
click at [342, 220] on div "Entras al evento y todas las miradas se detienen en ti. Tu reflejo en el espejo…" at bounding box center [388, 40] width 497 height 424
click at [387, 146] on p "Guía visual clara en el checkout." at bounding box center [464, 144] width 263 height 10
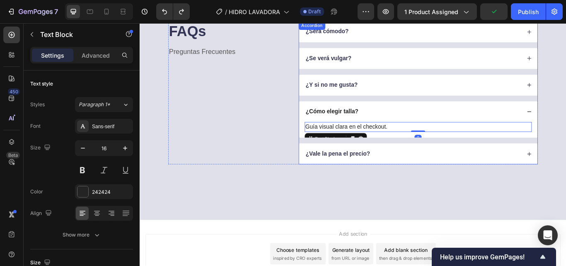
click at [433, 114] on div "¿Será cómodo? ¿Se verá vulgar? ¿Y si no me gusta? ¿Cómo elegir talla? Guía visu…" at bounding box center [464, 104] width 279 height 167
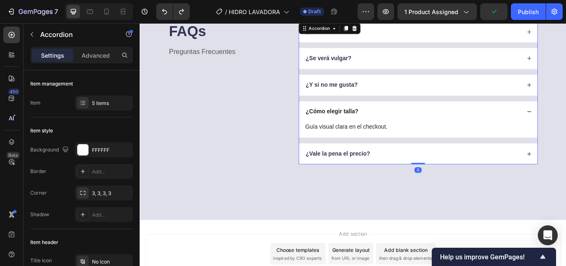
click at [431, 125] on div "¿Cómo elegir talla?" at bounding box center [458, 126] width 252 height 11
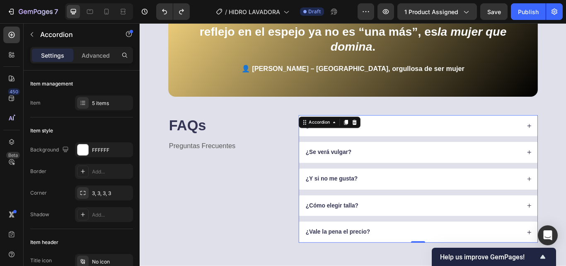
scroll to position [1790, 0]
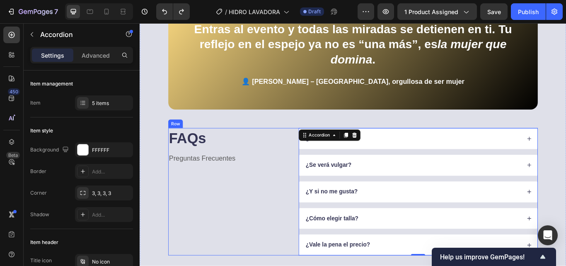
click at [308, 198] on div "FAQs Heading Preguntas Frecuentes Text Block" at bounding box center [243, 219] width 140 height 148
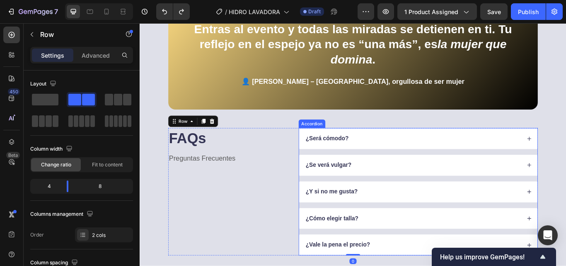
click at [406, 155] on div "¿Será cómodo?" at bounding box center [458, 157] width 252 height 11
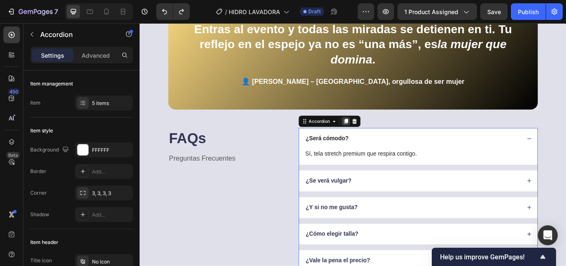
click at [377, 140] on icon at bounding box center [379, 138] width 5 height 6
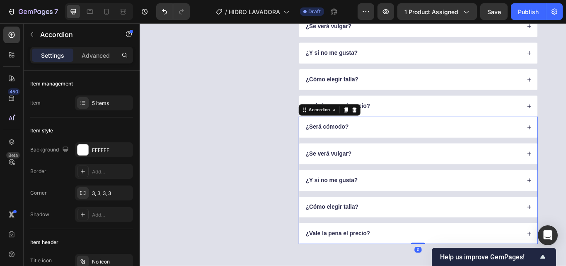
scroll to position [1967, 0]
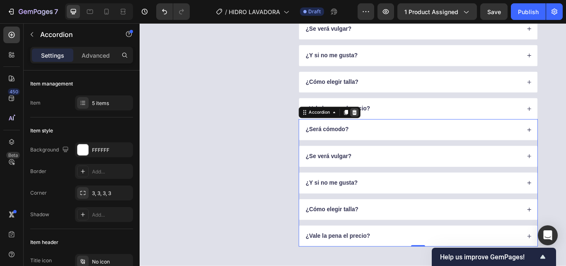
click at [387, 127] on icon at bounding box center [389, 127] width 5 height 6
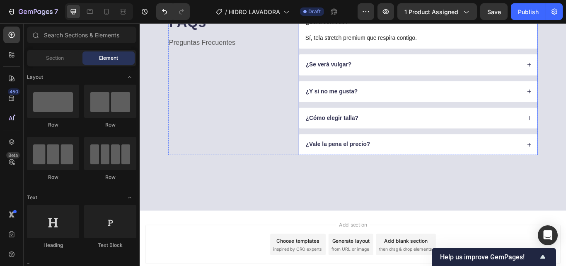
scroll to position [1877, 0]
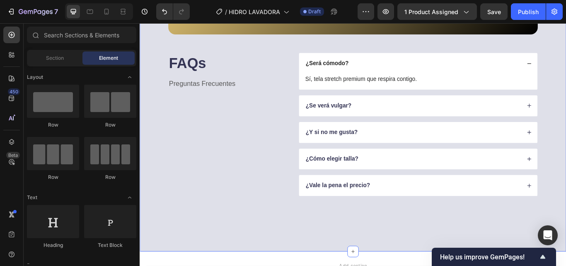
click at [287, 247] on div "Entras al evento y todas las miradas se detienen en ti. Tu reflejo en el espejo…" at bounding box center [388, 77] width 497 height 424
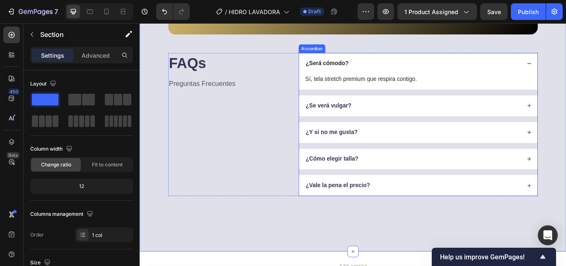
click at [467, 97] on div "Sí, tela stretch premium que respira contigo. Text Block" at bounding box center [464, 91] width 278 height 18
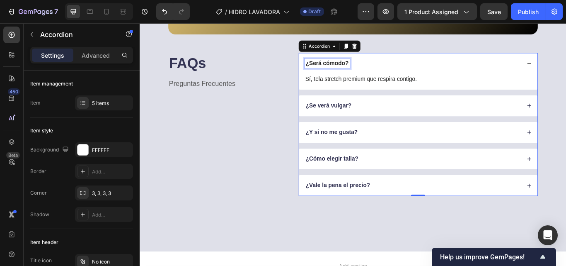
click at [380, 68] on p "¿Será cómodo?" at bounding box center [358, 70] width 50 height 9
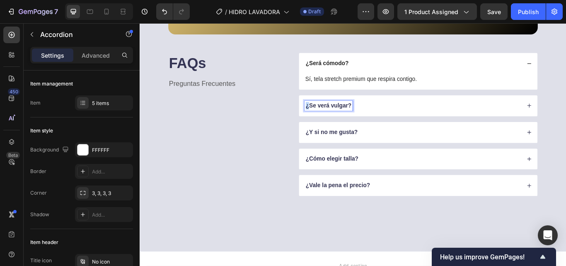
drag, startPoint x: 380, startPoint y: 68, endPoint x: 329, endPoint y: 70, distance: 50.6
click at [332, 71] on div "¿Será cómodo?" at bounding box center [358, 70] width 53 height 11
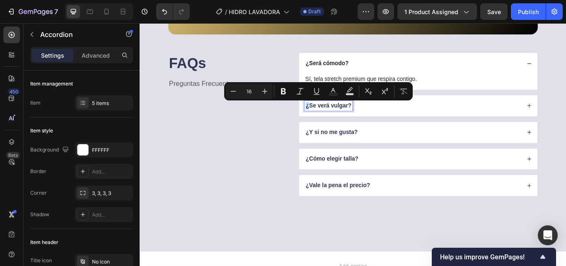
click at [333, 67] on p "¿Será cómodo?" at bounding box center [358, 70] width 50 height 9
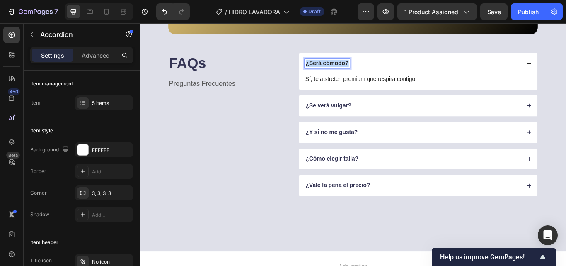
drag, startPoint x: 331, startPoint y: 68, endPoint x: 382, endPoint y: 68, distance: 50.6
click at [382, 68] on div "¿Será cómodo?" at bounding box center [358, 70] width 53 height 11
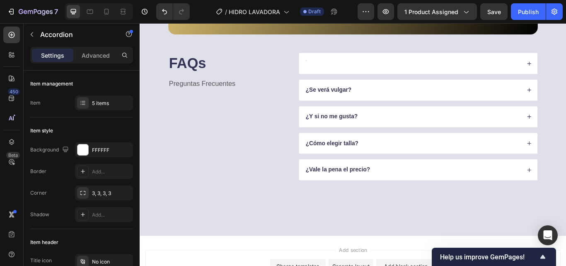
scroll to position [1875, 0]
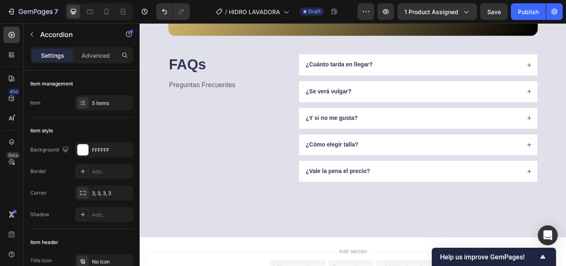
click at [438, 79] on div "¿Cuánto tarda en llegar?" at bounding box center [464, 72] width 278 height 24
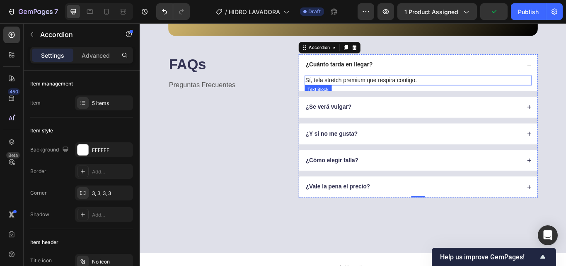
click at [465, 90] on p "Sí, tela stretch premium que respira contigo." at bounding box center [464, 90] width 263 height 10
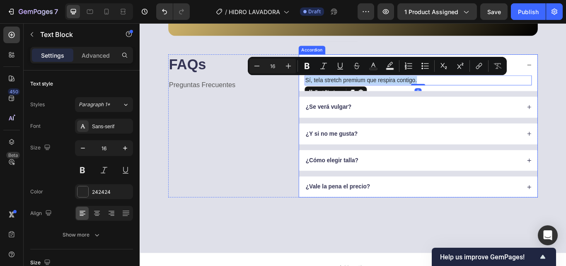
drag, startPoint x: 469, startPoint y: 86, endPoint x: 322, endPoint y: 89, distance: 147.1
click at [325, 89] on div "¿Cuánto tarda en llegar? Sí, tela stretch premium que respira contigo. Text Blo…" at bounding box center [464, 143] width 279 height 167
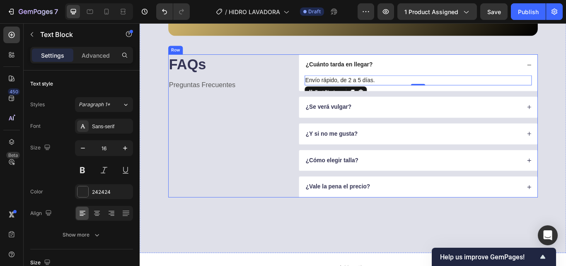
click at [287, 218] on div "FAQs Heading Preguntas Frecuentes Text Block" at bounding box center [243, 143] width 140 height 167
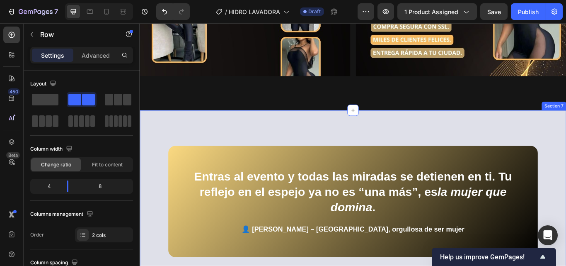
scroll to position [1628, 0]
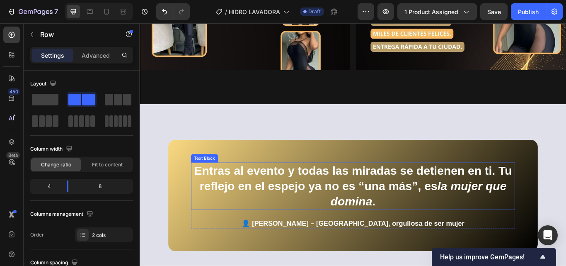
click at [406, 210] on p "Entras al evento y todas las miradas se detienen en ti. Tu reflejo en el espejo…" at bounding box center [388, 212] width 376 height 53
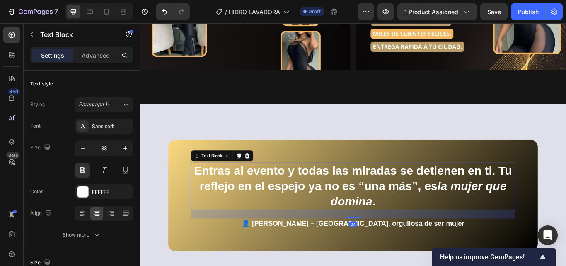
click at [406, 211] on p "Entras al evento y todas las miradas se detienen en ti. Tu reflejo en el espejo…" at bounding box center [388, 212] width 376 height 53
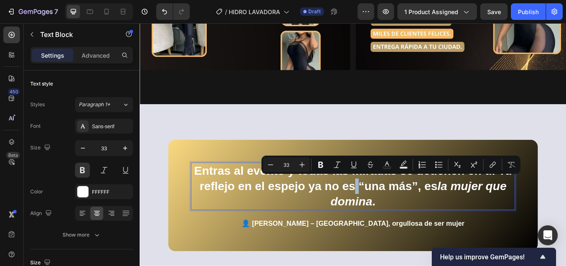
click at [411, 210] on p "Entras al evento y todas las miradas se detienen en ti. Tu reflejo en el espejo…" at bounding box center [388, 212] width 376 height 53
click at [411, 211] on p "Entras al evento y todas las miradas se detienen en ti. Tu reflejo en el espejo…" at bounding box center [388, 212] width 376 height 53
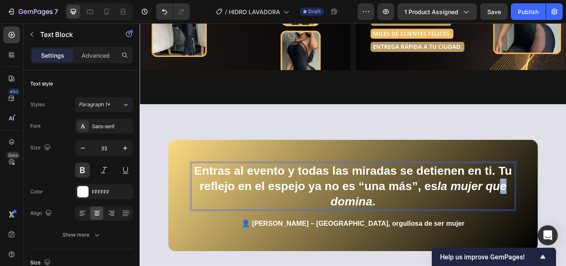
click at [364, 225] on icon "la mujer que domina" at bounding box center [464, 221] width 205 height 33
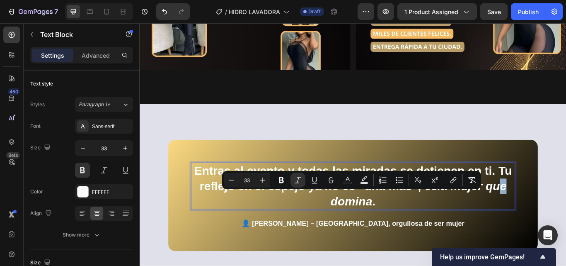
click at [362, 227] on icon "la mujer que domina" at bounding box center [464, 221] width 205 height 33
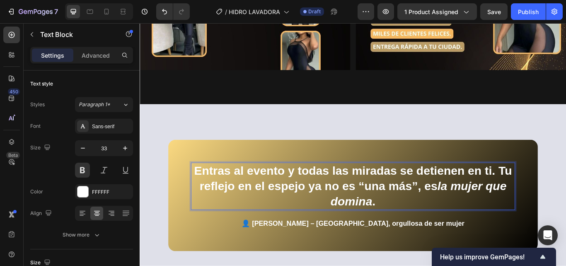
click at [338, 226] on p "Entras al evento y todas las miradas se detienen en ti. Tu reflejo en el espejo…" at bounding box center [388, 212] width 376 height 53
click at [409, 213] on p "Entras al evento y todas las miradas se detienen en ti. Tu reflejo en el espejo…" at bounding box center [388, 212] width 376 height 53
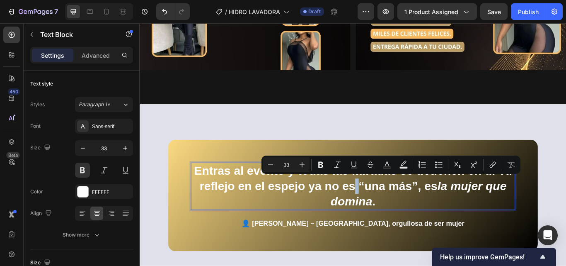
click at [407, 213] on p "Entras al evento y todas las miradas se detienen en ti. Tu reflejo en el espejo…" at bounding box center [388, 212] width 376 height 53
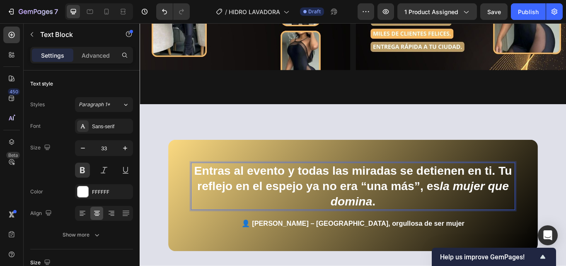
click at [508, 212] on p "Entras al evento y todas las miradas se detienen en ti. Tu reflejo en el espejo…" at bounding box center [388, 212] width 376 height 53
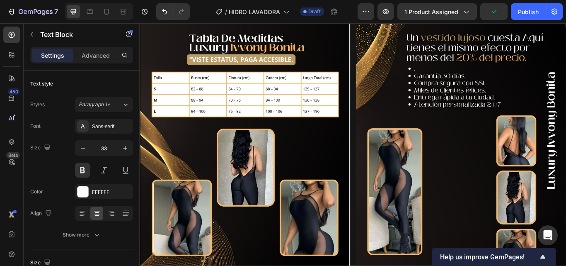
scroll to position [1048, 0]
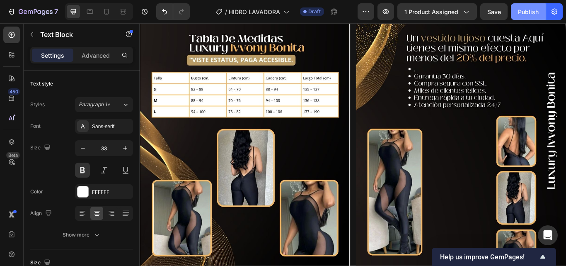
click at [535, 7] on div "Publish" at bounding box center [528, 11] width 21 height 9
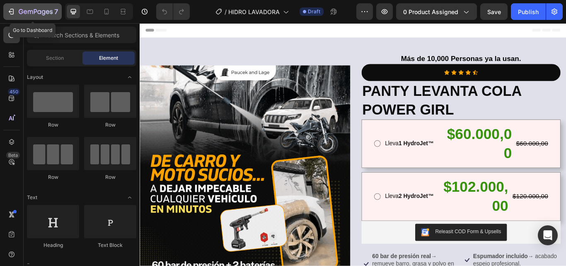
click at [7, 12] on icon "button" at bounding box center [11, 11] width 8 height 8
